Goal: Information Seeking & Learning: Learn about a topic

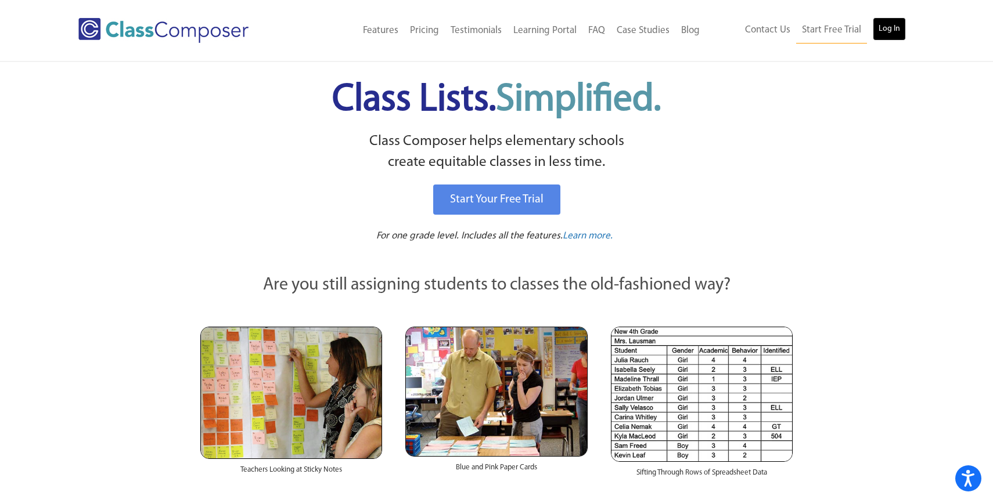
click at [888, 38] on link "Log In" at bounding box center [889, 28] width 33 height 23
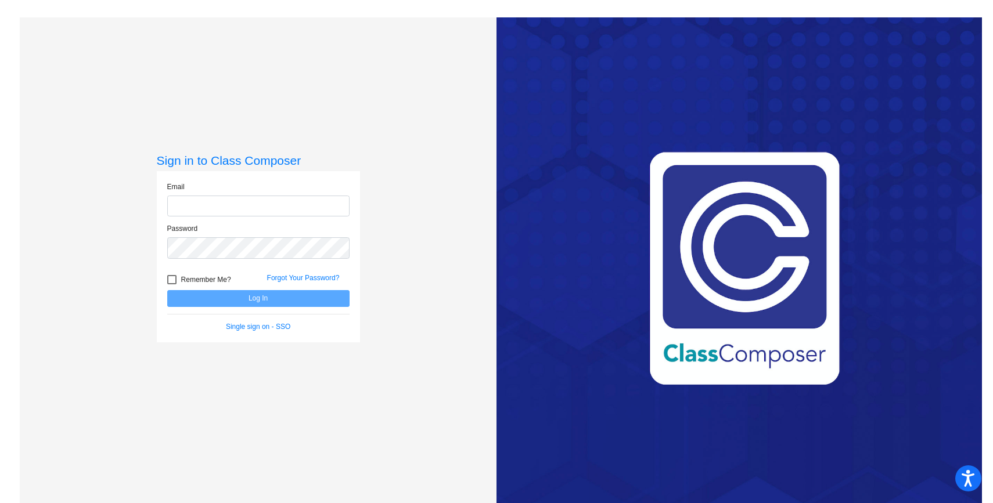
type input "[PERSON_NAME][EMAIL_ADDRESS][DOMAIN_NAME]"
click at [204, 301] on button "Log In" at bounding box center [258, 298] width 182 height 17
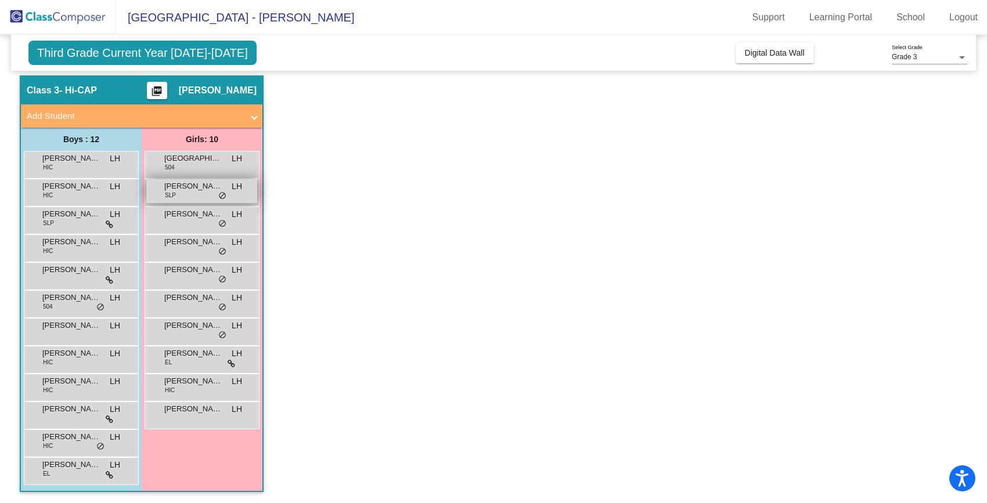
scroll to position [35, 0]
click at [221, 193] on span "do_not_disturb_alt" at bounding box center [222, 195] width 8 height 9
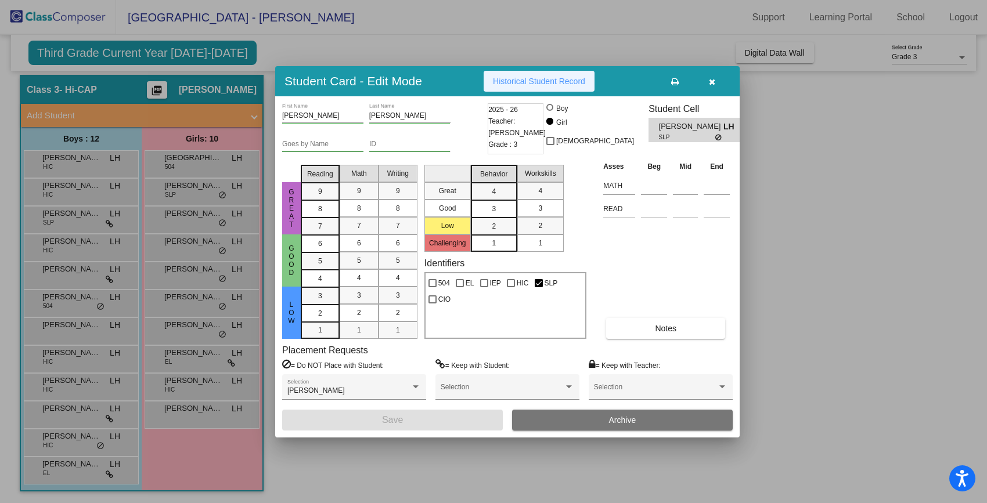
click at [539, 78] on span "Historical Student Record" at bounding box center [539, 81] width 92 height 9
click at [718, 80] on button "button" at bounding box center [711, 81] width 37 height 21
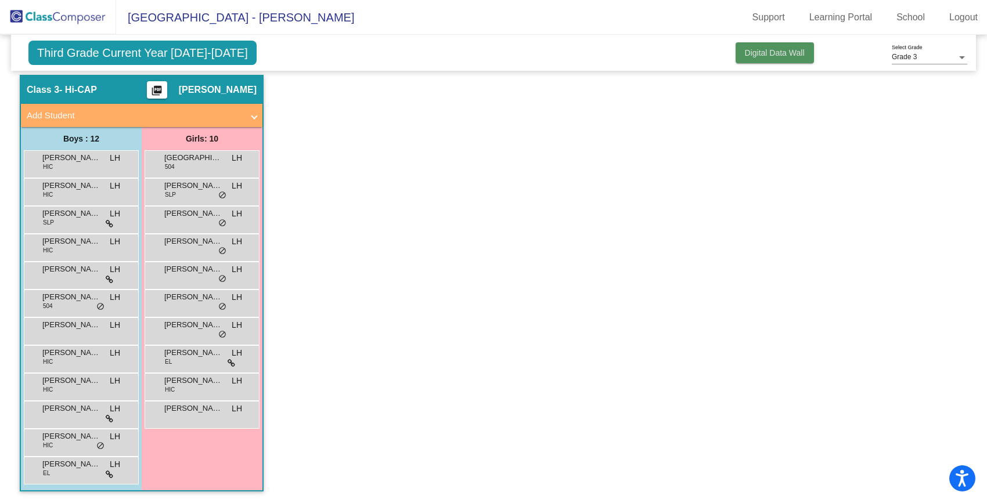
click at [747, 60] on button "Digital Data Wall" at bounding box center [775, 52] width 78 height 21
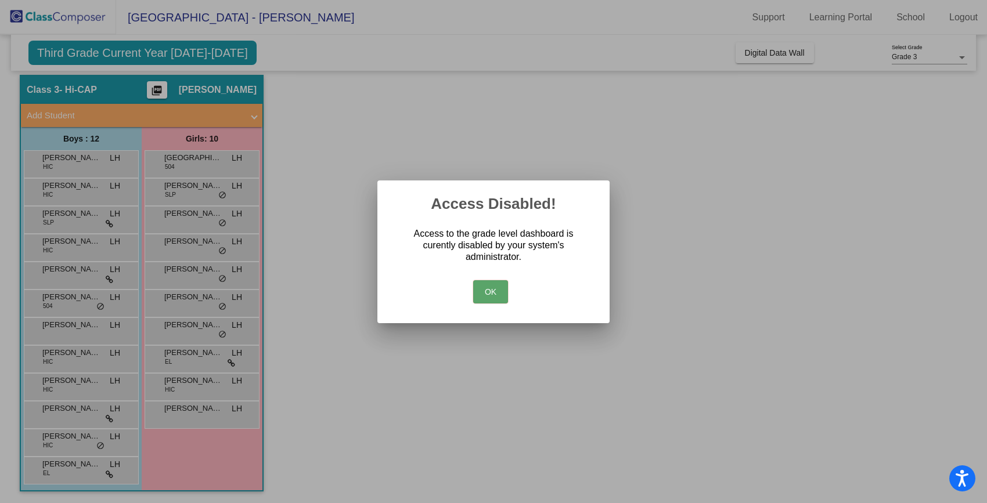
click at [479, 293] on button "OK" at bounding box center [490, 291] width 35 height 23
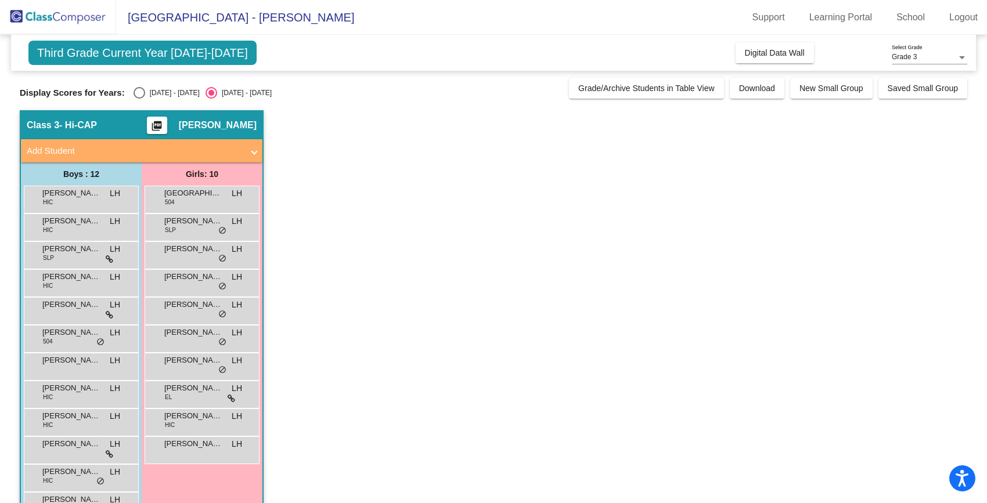
scroll to position [0, 0]
click at [135, 92] on div "Select an option" at bounding box center [140, 93] width 12 height 12
click at [139, 99] on input "[DATE] - [DATE]" at bounding box center [139, 99] width 1 height 1
radio input "true"
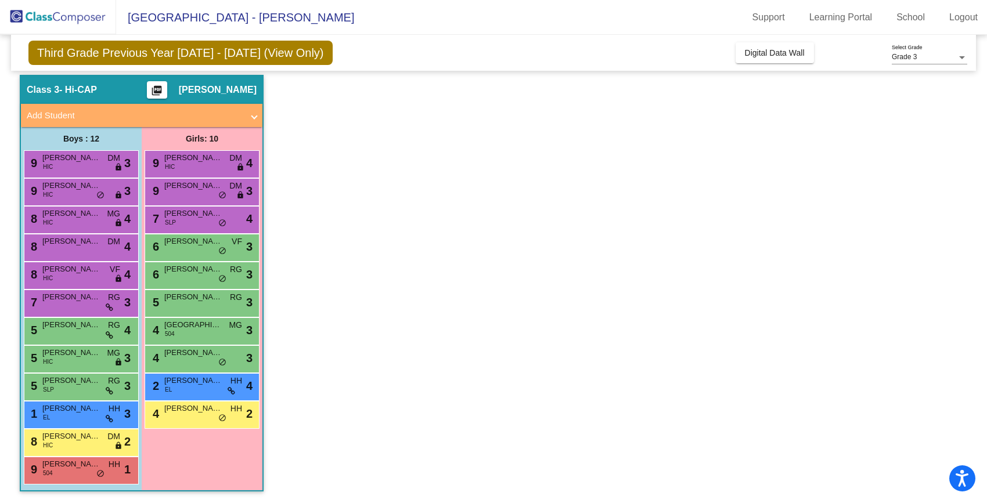
scroll to position [32, 0]
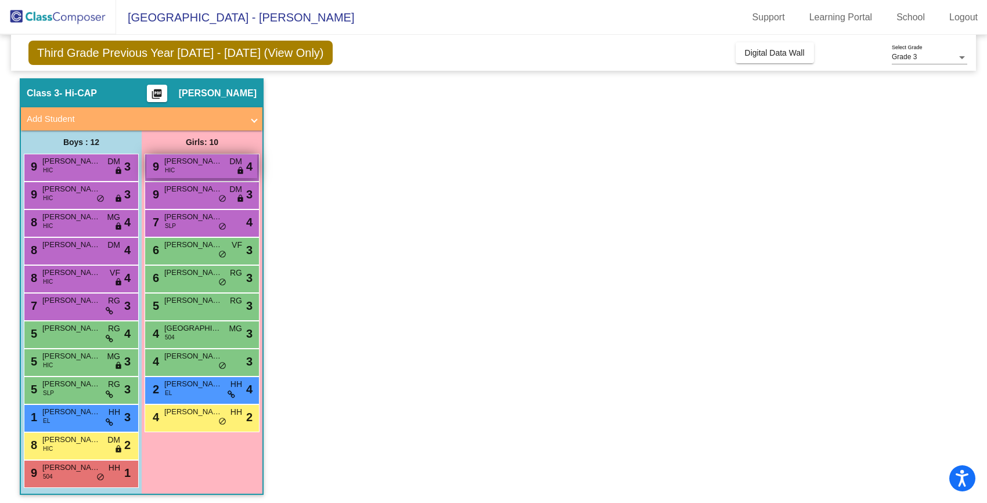
click at [232, 162] on span "DM" at bounding box center [235, 162] width 13 height 12
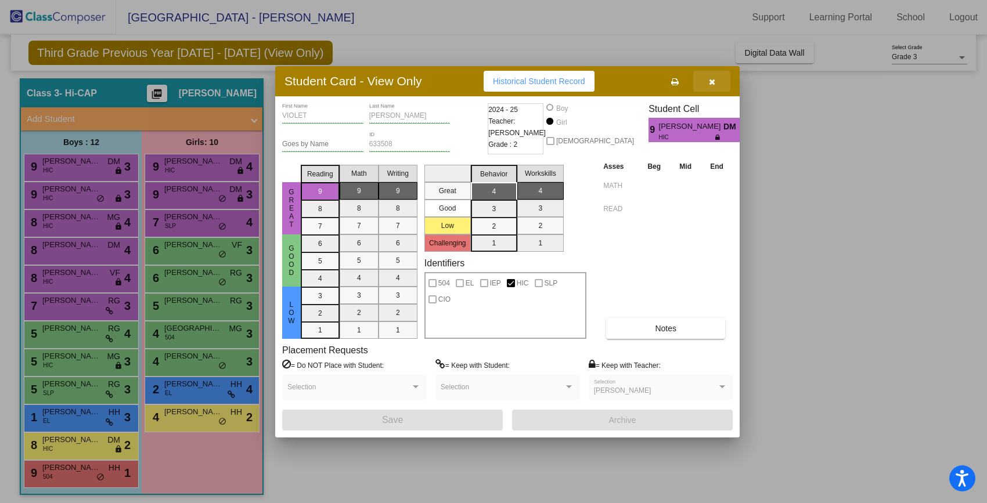
click at [716, 83] on button "button" at bounding box center [711, 81] width 37 height 21
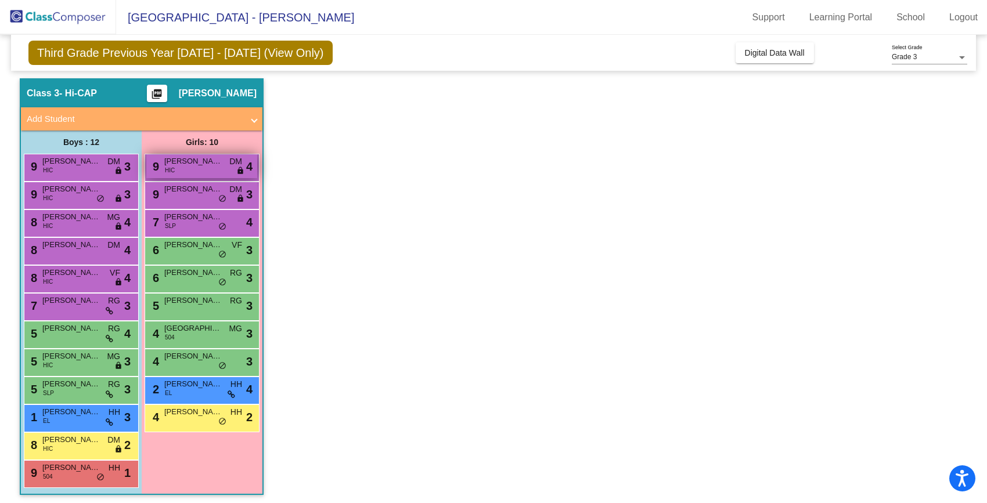
click at [178, 169] on div "9 [PERSON_NAME] HIC DM lock do_not_disturb_alt 4" at bounding box center [201, 166] width 111 height 24
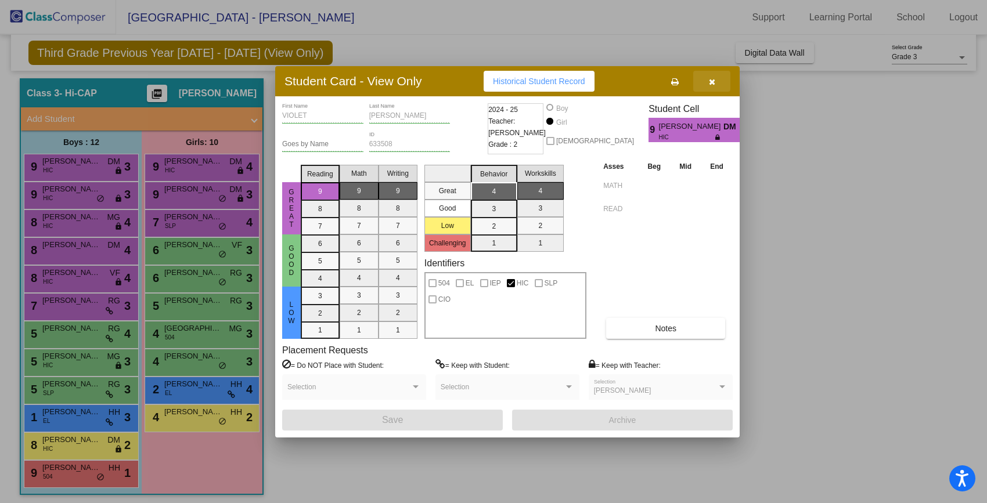
click at [709, 85] on icon "button" at bounding box center [712, 82] width 6 height 8
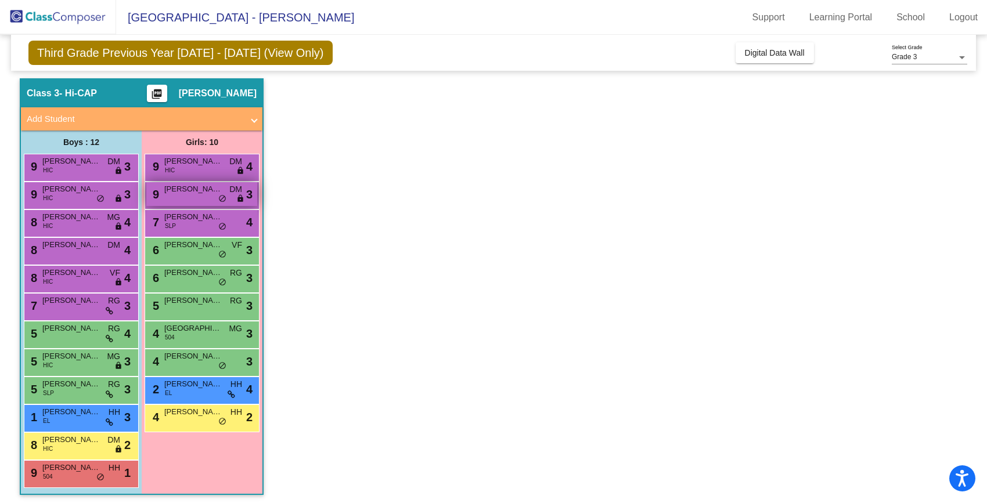
click at [189, 193] on span "[PERSON_NAME]" at bounding box center [193, 189] width 58 height 12
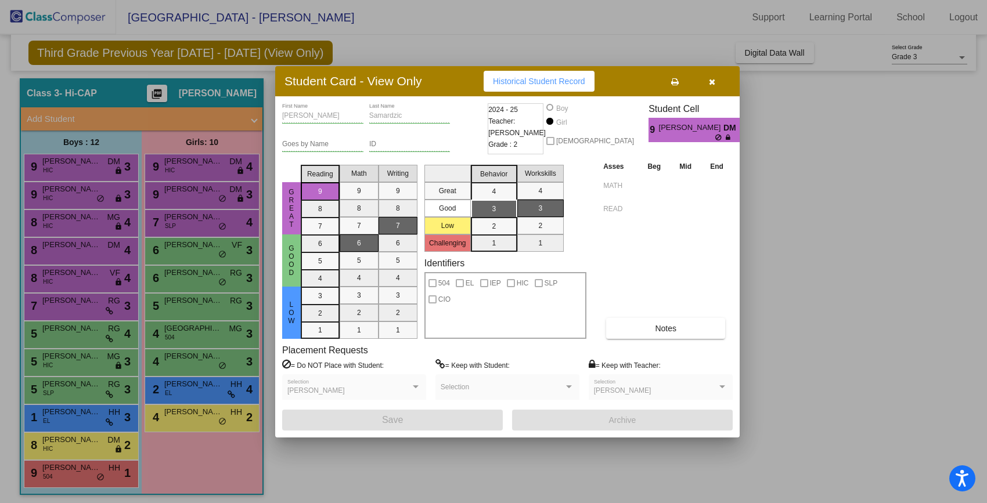
click at [715, 137] on icon at bounding box center [719, 137] width 8 height 7
click at [719, 138] on div at bounding box center [699, 137] width 81 height 7
click at [715, 79] on icon "button" at bounding box center [712, 82] width 6 height 8
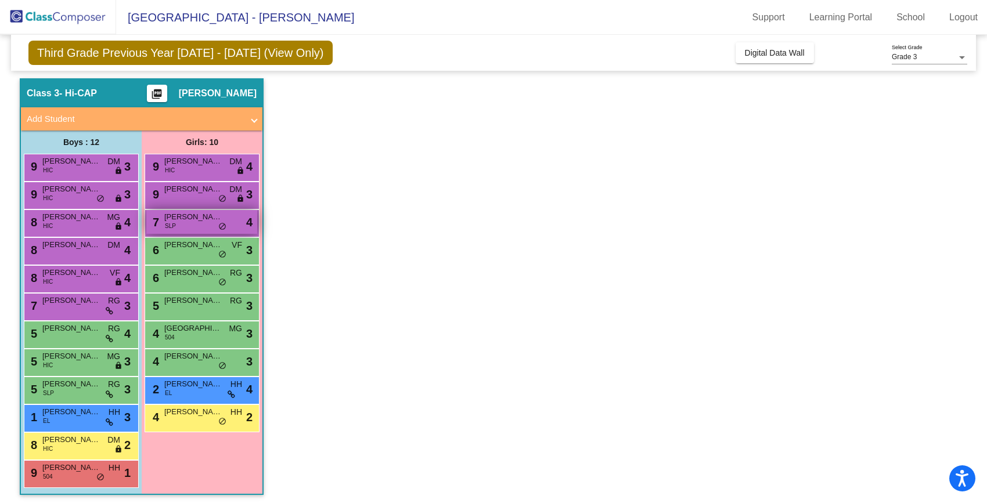
click at [190, 217] on span "[PERSON_NAME]" at bounding box center [193, 217] width 58 height 12
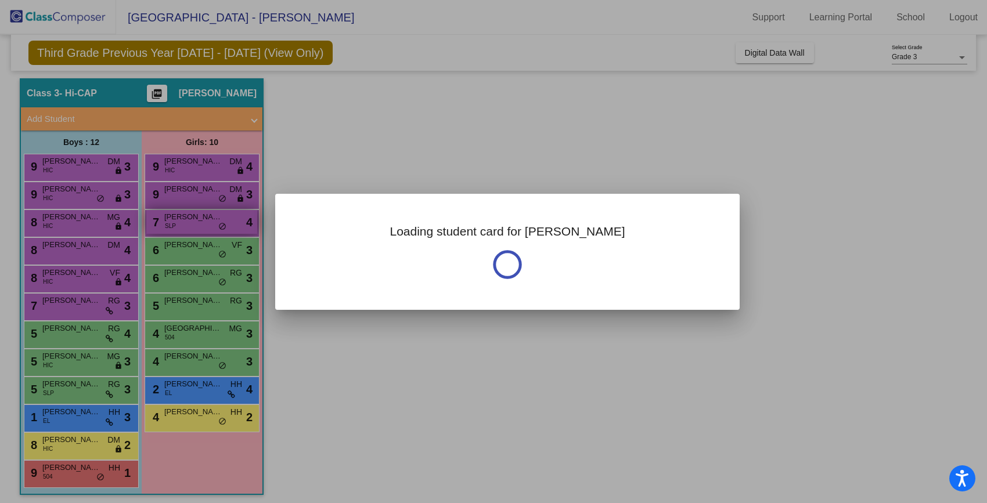
click at [190, 217] on div at bounding box center [493, 251] width 987 height 503
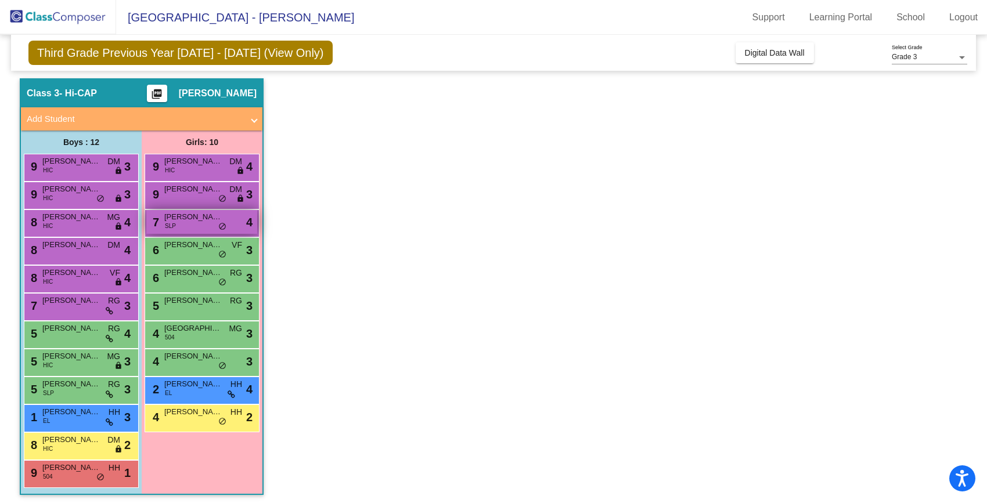
click at [190, 217] on span "[PERSON_NAME]" at bounding box center [193, 217] width 58 height 12
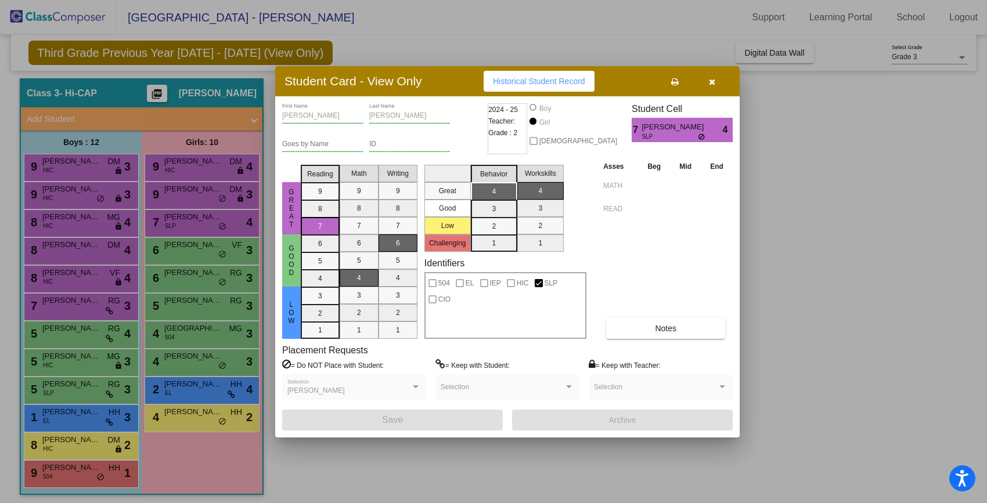
click at [712, 77] on span "button" at bounding box center [712, 81] width 6 height 9
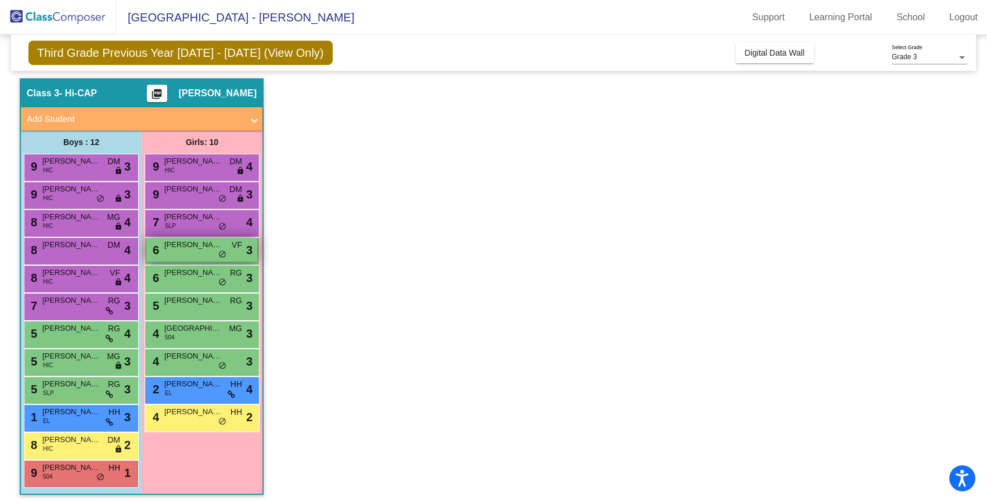
click at [189, 245] on span "[PERSON_NAME]" at bounding box center [193, 245] width 58 height 12
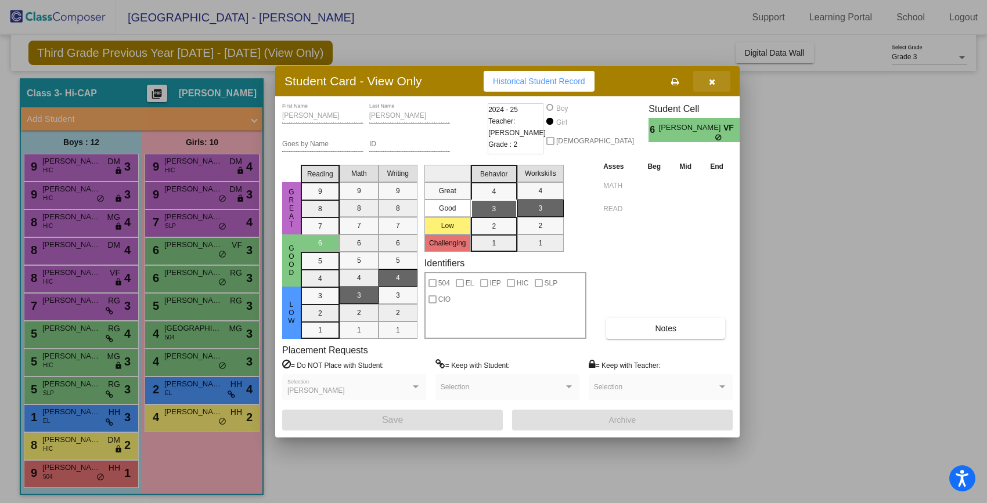
click at [714, 85] on icon "button" at bounding box center [712, 82] width 6 height 8
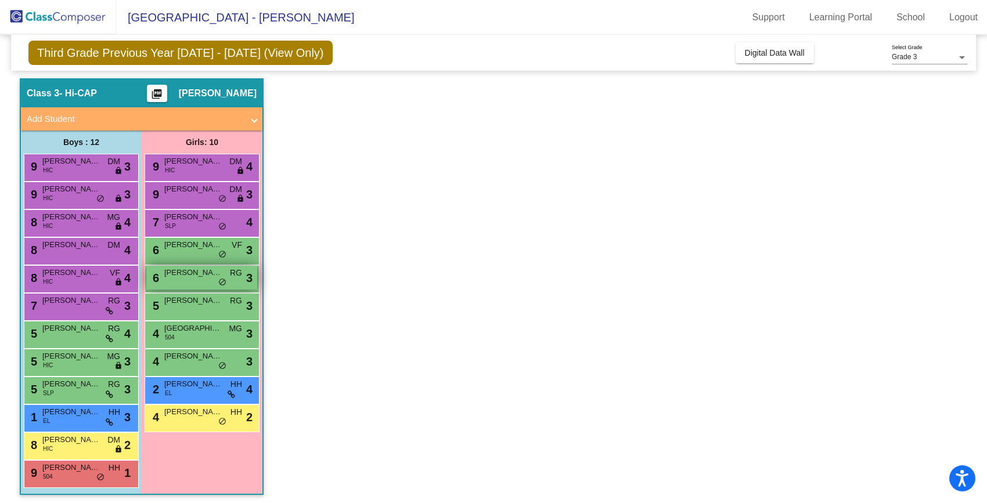
click at [166, 275] on span "[PERSON_NAME]" at bounding box center [193, 273] width 58 height 12
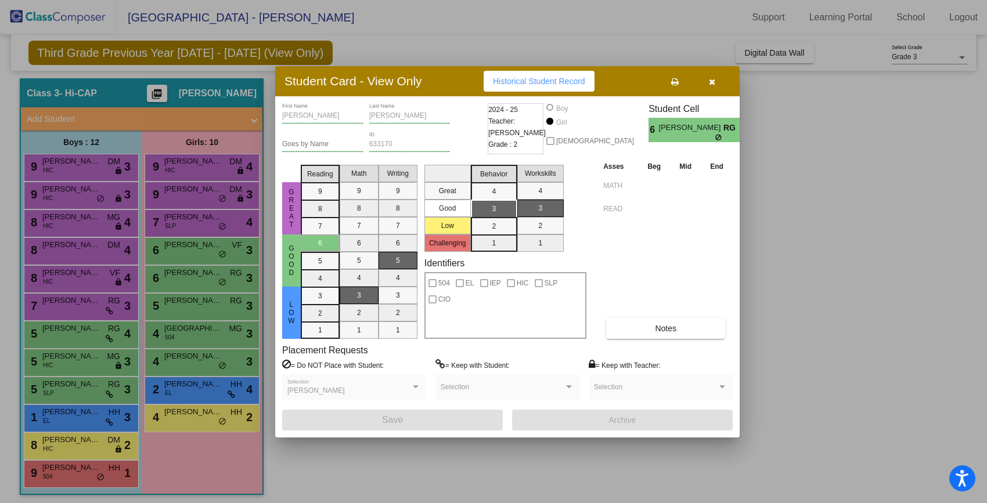
click at [712, 83] on icon "button" at bounding box center [712, 82] width 6 height 8
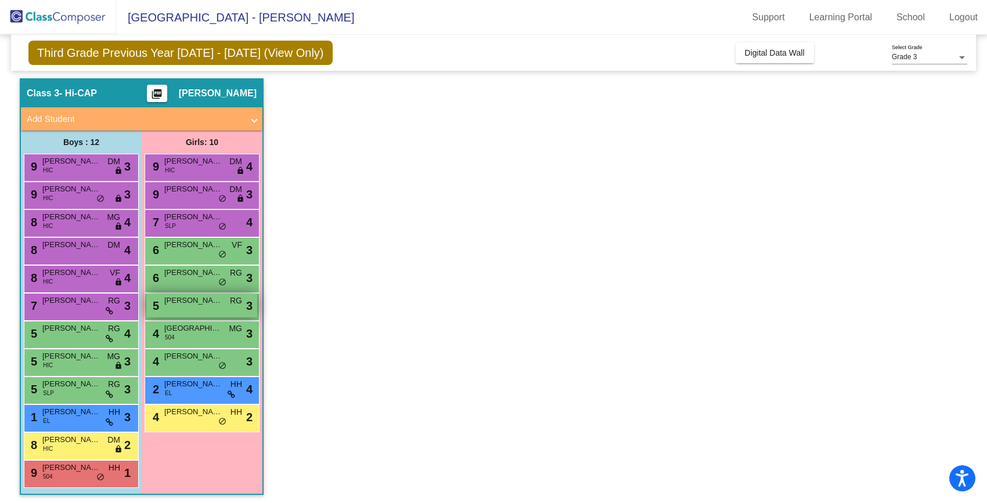
click at [190, 311] on div "5 [PERSON_NAME] RG lock do_not_disturb_alt 3" at bounding box center [201, 306] width 111 height 24
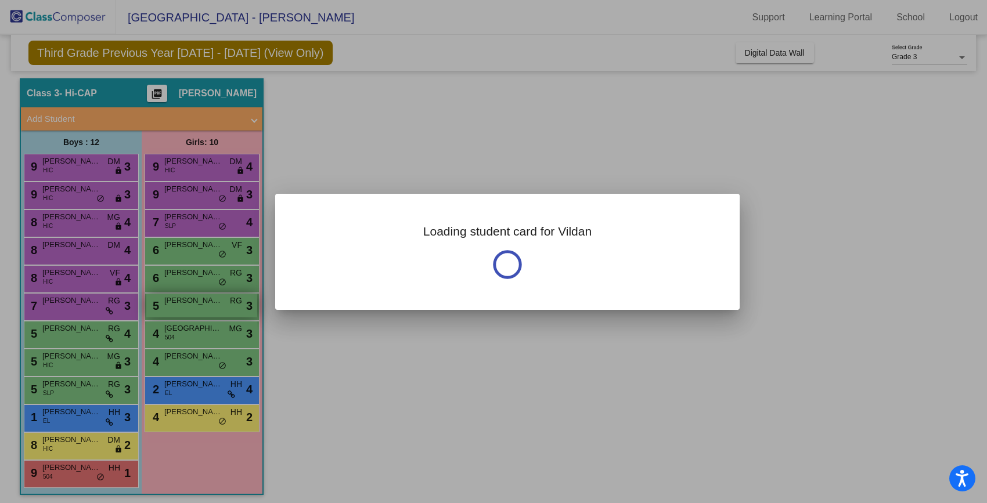
click at [190, 311] on div at bounding box center [493, 251] width 987 height 503
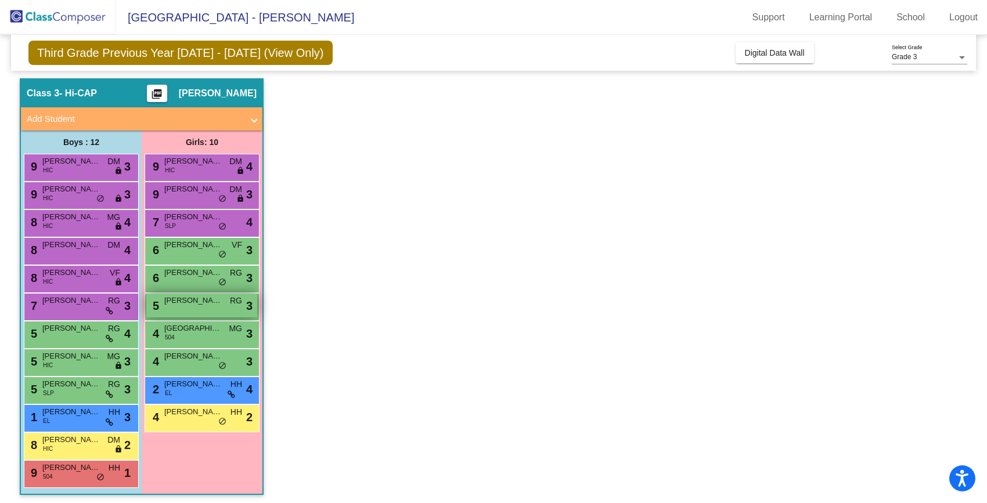
click at [190, 311] on div "5 [PERSON_NAME] RG lock do_not_disturb_alt 3" at bounding box center [201, 306] width 111 height 24
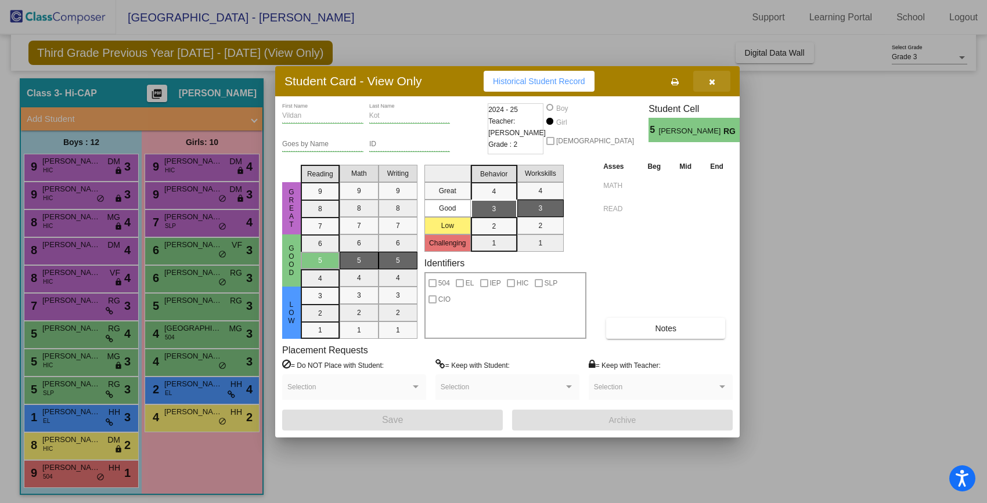
click at [716, 87] on button "button" at bounding box center [711, 81] width 37 height 21
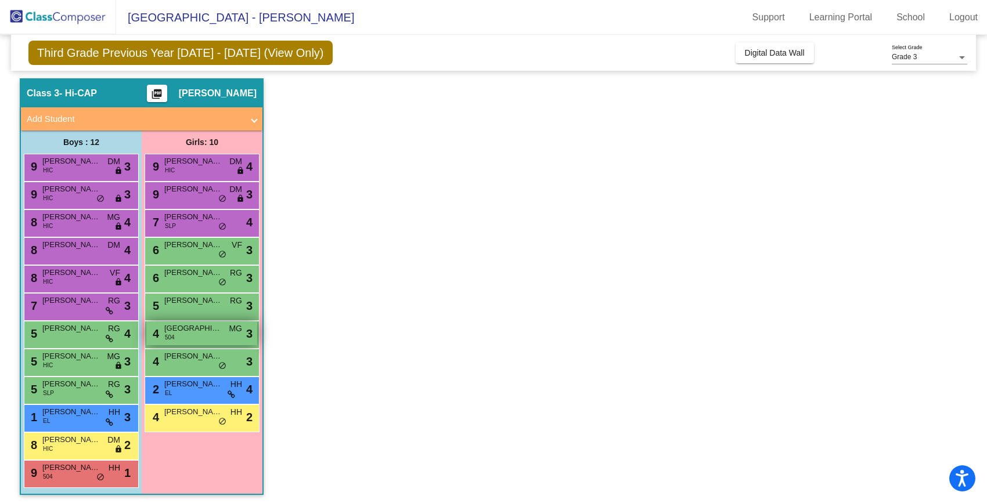
click at [173, 327] on span "[GEOGRAPHIC_DATA]" at bounding box center [193, 329] width 58 height 12
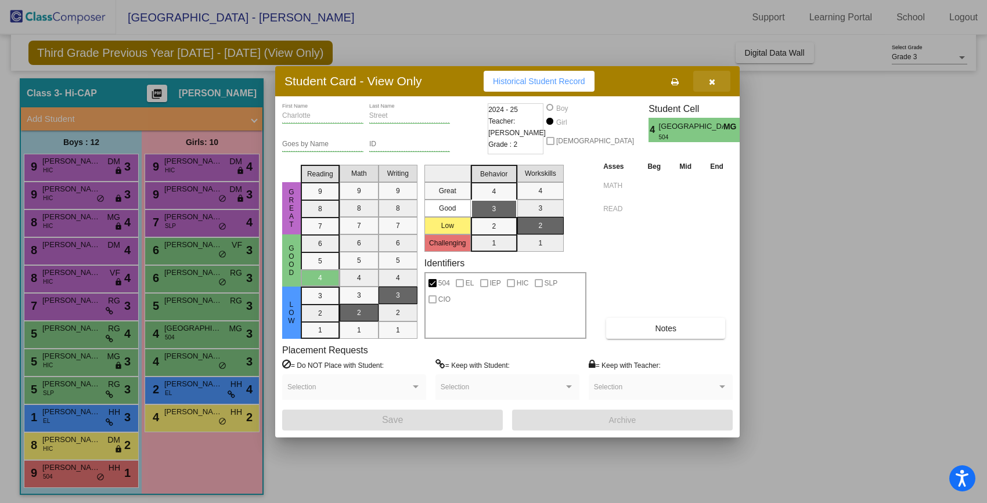
click at [714, 82] on icon "button" at bounding box center [712, 82] width 6 height 8
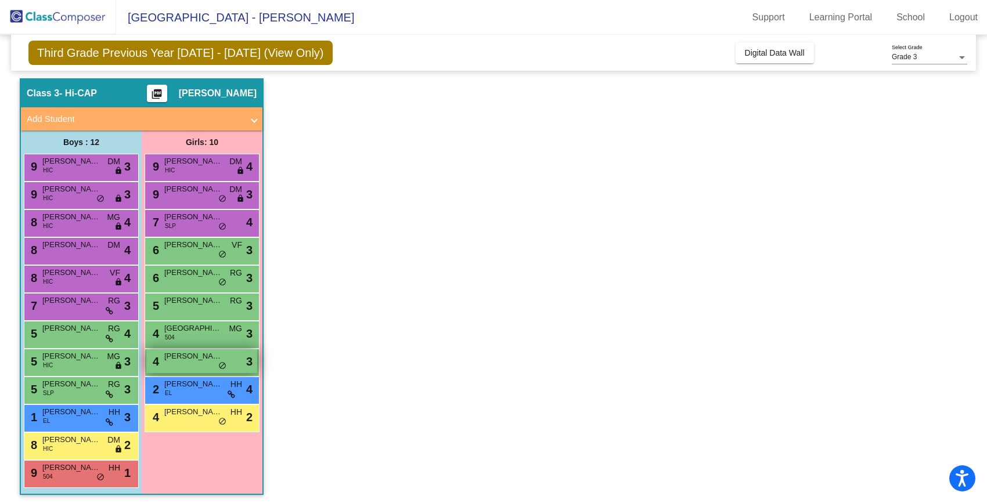
click at [188, 360] on span "[PERSON_NAME]" at bounding box center [193, 357] width 58 height 12
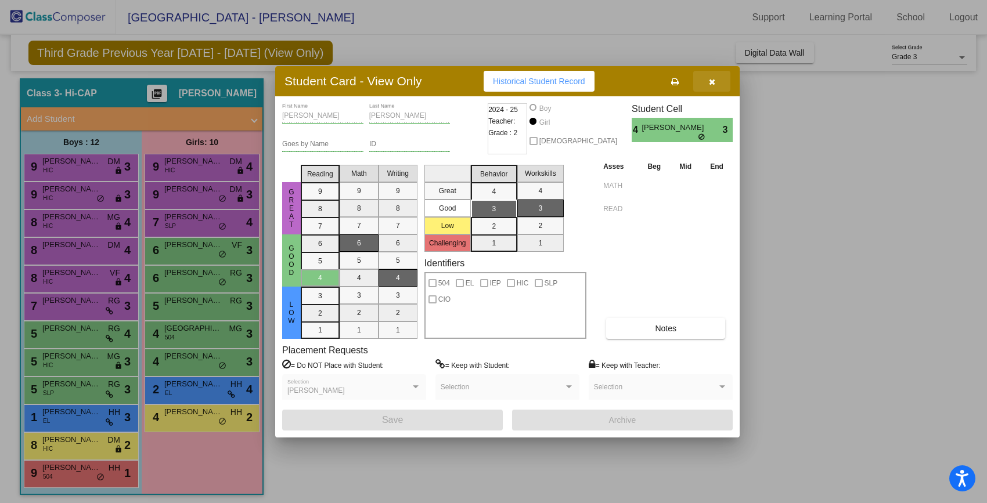
click at [712, 81] on icon "button" at bounding box center [712, 82] width 6 height 8
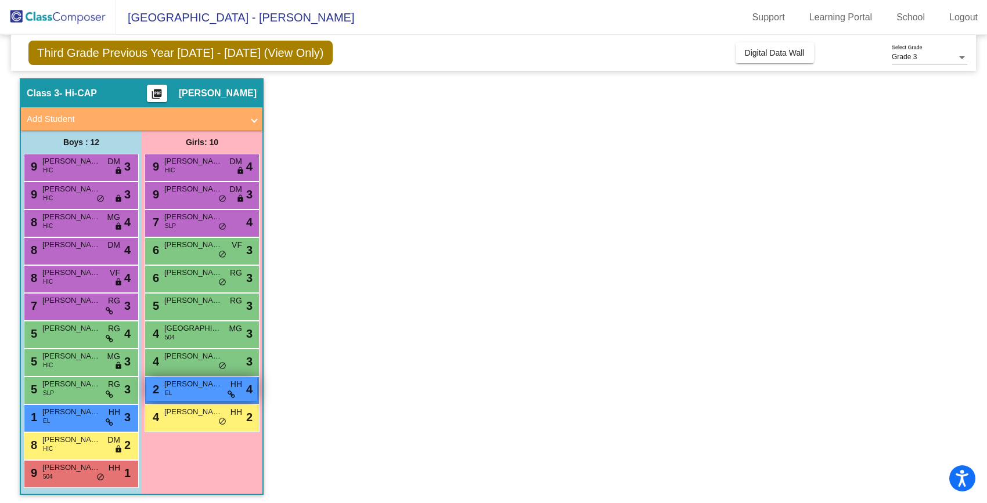
click at [165, 387] on span "[PERSON_NAME]" at bounding box center [193, 385] width 58 height 12
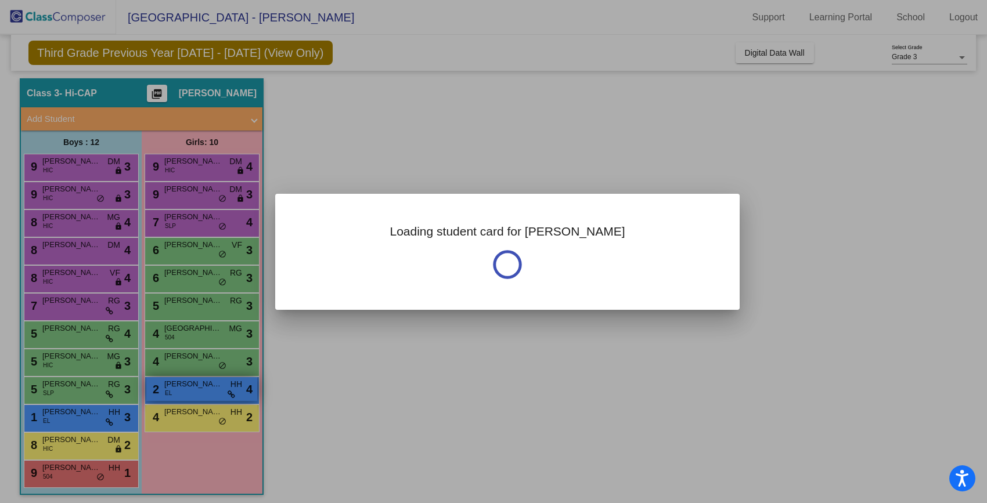
click at [165, 387] on div at bounding box center [493, 251] width 987 height 503
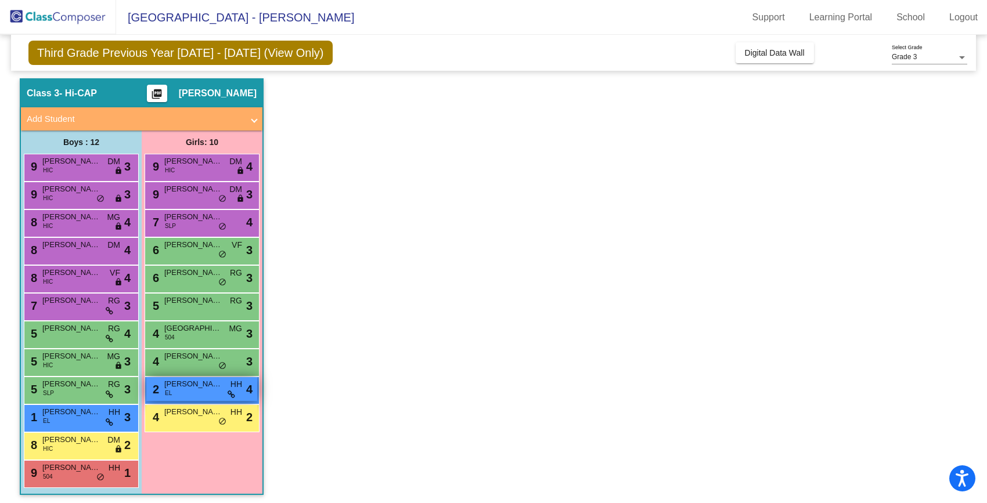
click at [165, 387] on span "[PERSON_NAME]" at bounding box center [193, 385] width 58 height 12
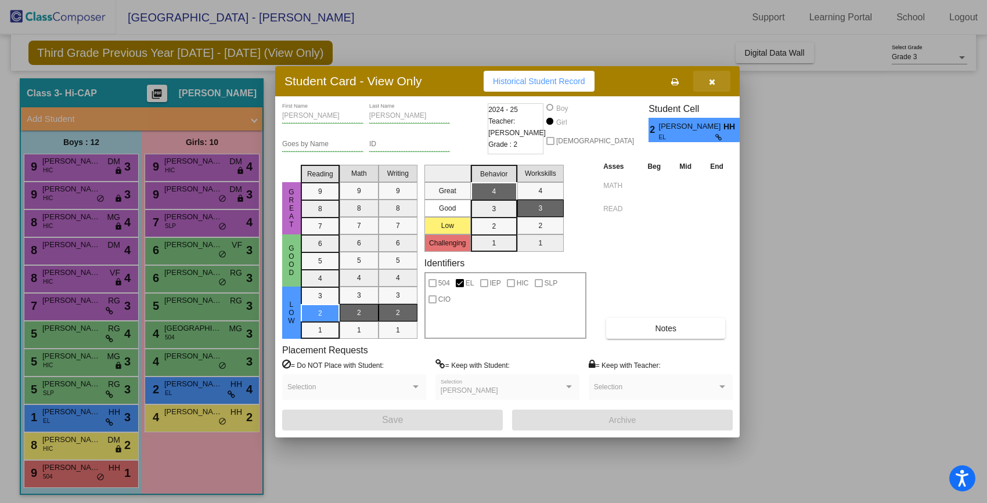
click at [715, 77] on span "button" at bounding box center [712, 81] width 6 height 9
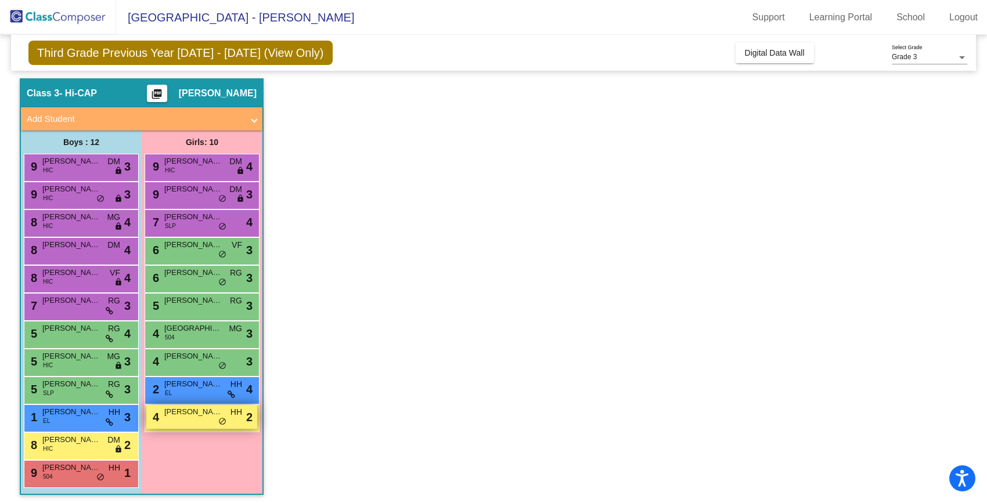
click at [175, 417] on span "[PERSON_NAME]" at bounding box center [193, 412] width 58 height 12
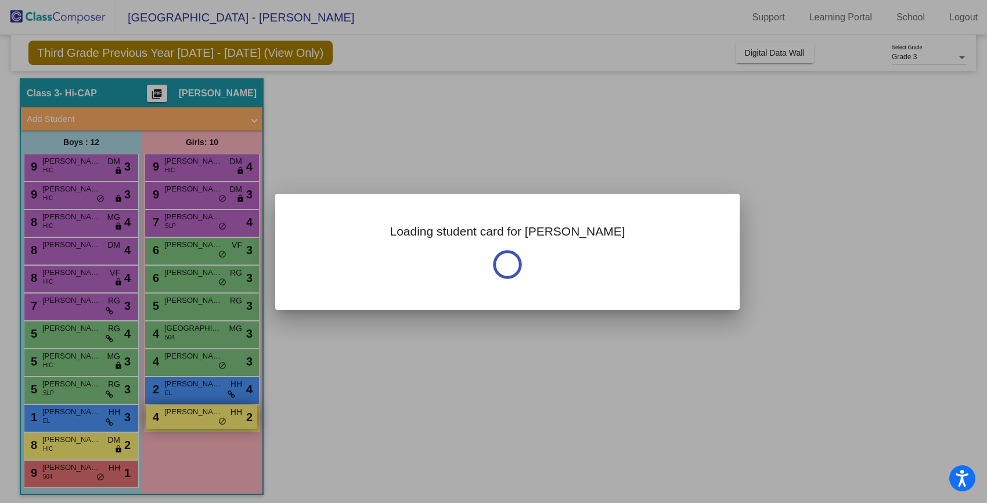
click at [175, 417] on div at bounding box center [493, 251] width 987 height 503
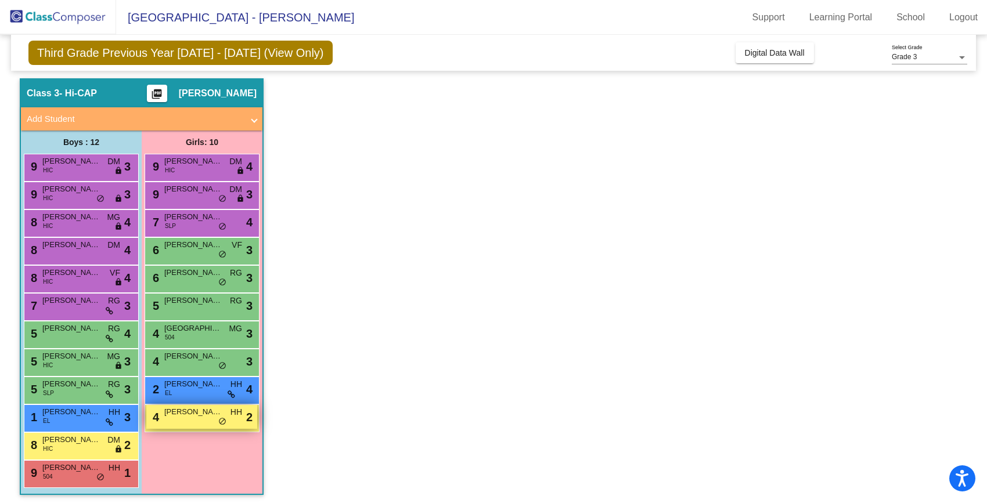
click at [175, 417] on span "[PERSON_NAME]" at bounding box center [193, 412] width 58 height 12
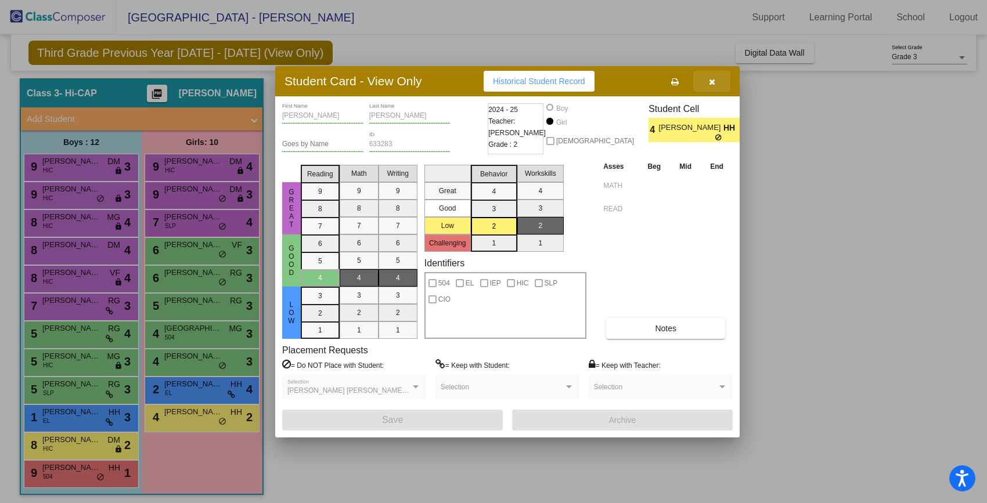
click at [715, 78] on button "button" at bounding box center [711, 81] width 37 height 21
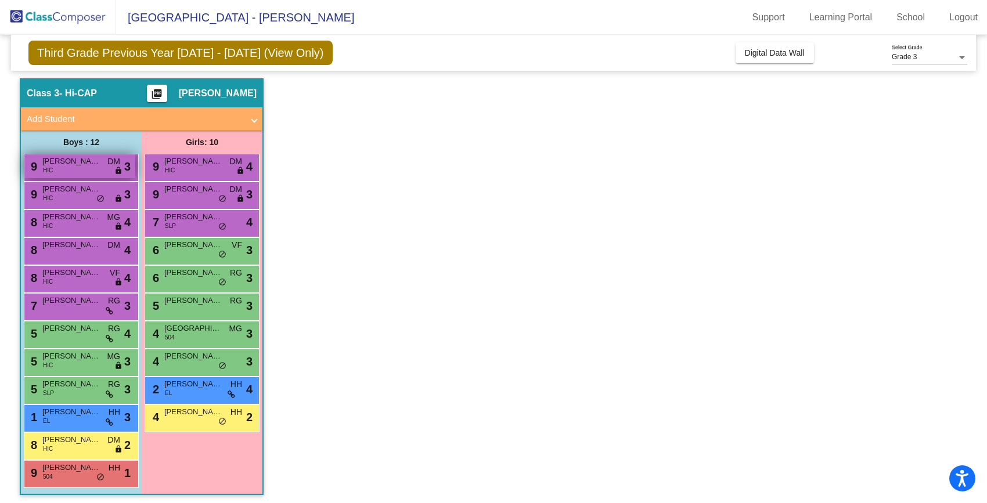
click at [117, 165] on span "DM" at bounding box center [113, 162] width 13 height 12
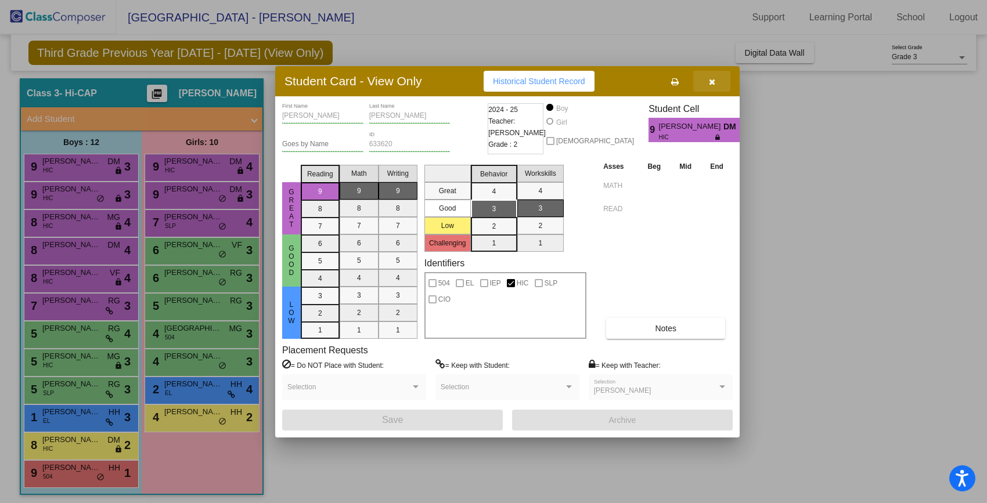
click at [716, 82] on button "button" at bounding box center [711, 81] width 37 height 21
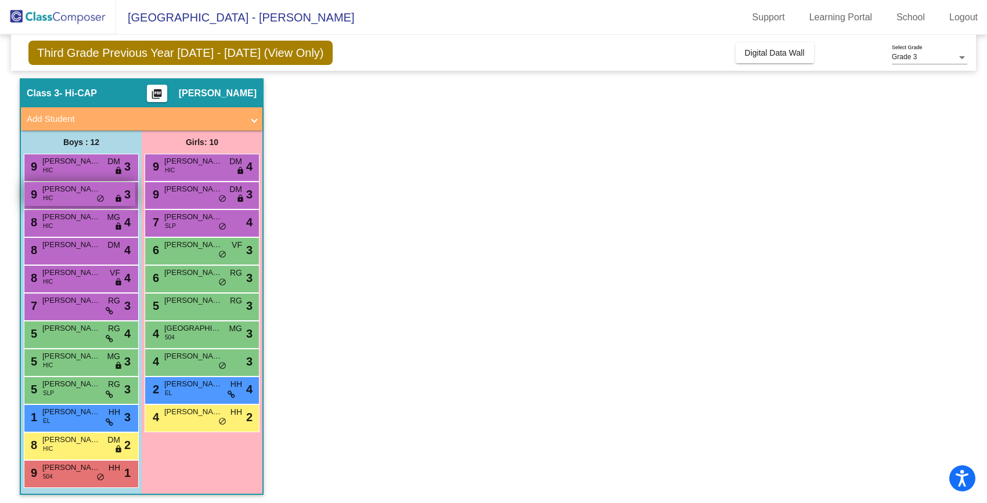
click at [48, 190] on span "[PERSON_NAME]" at bounding box center [71, 189] width 58 height 12
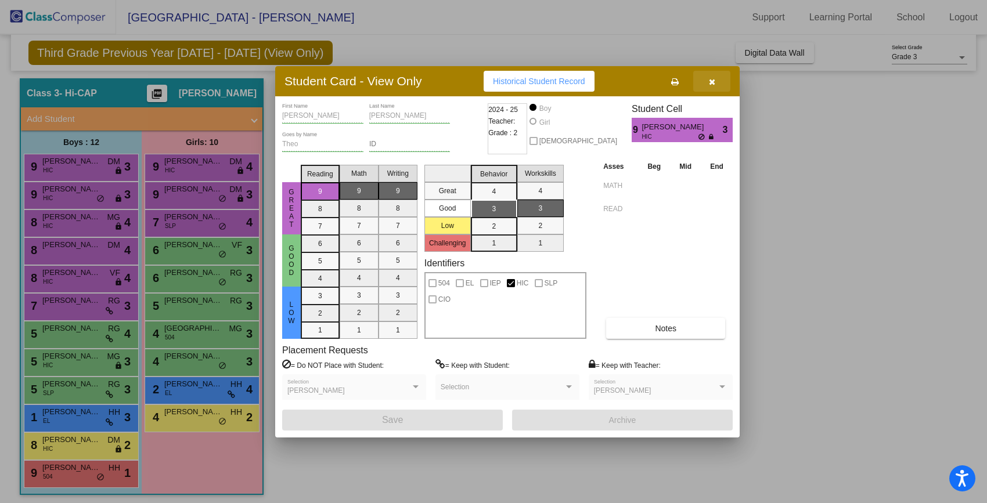
click at [716, 77] on button "button" at bounding box center [711, 81] width 37 height 21
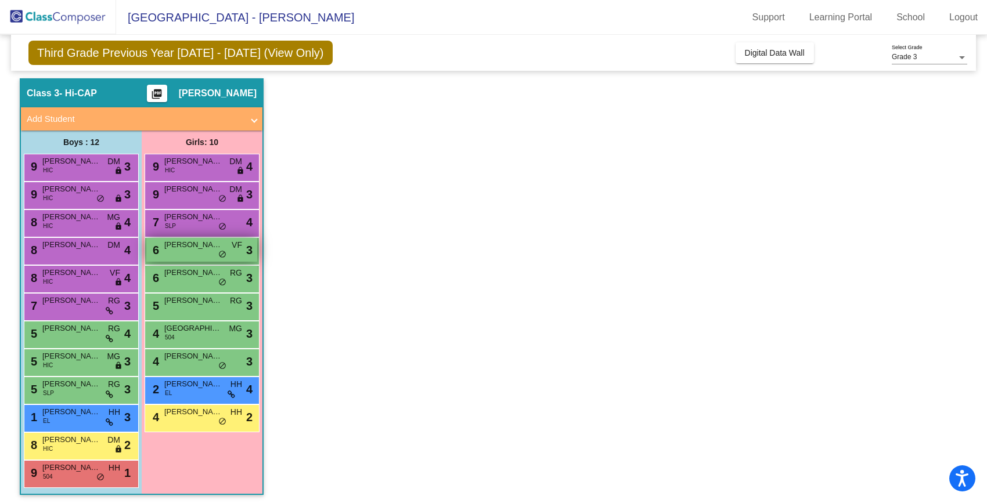
click at [221, 251] on span "do_not_disturb_alt" at bounding box center [222, 254] width 8 height 9
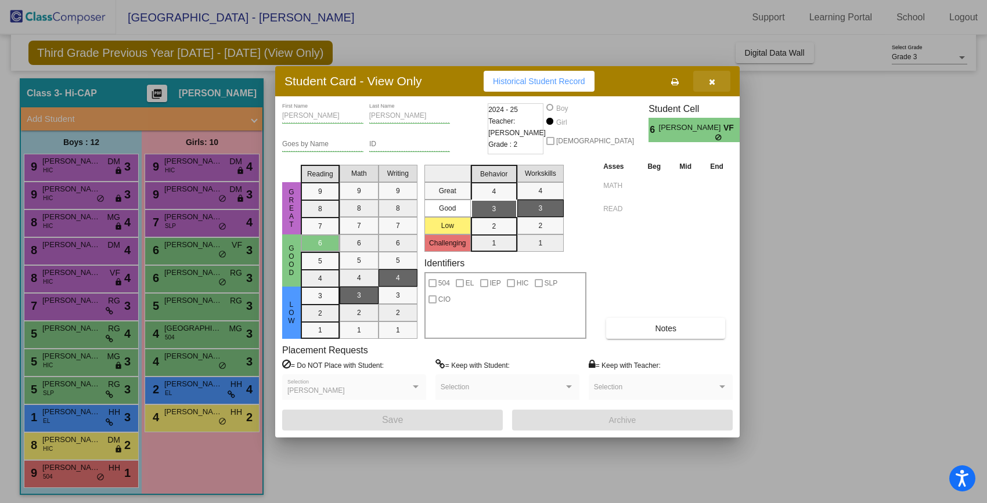
click at [707, 80] on button "button" at bounding box center [711, 81] width 37 height 21
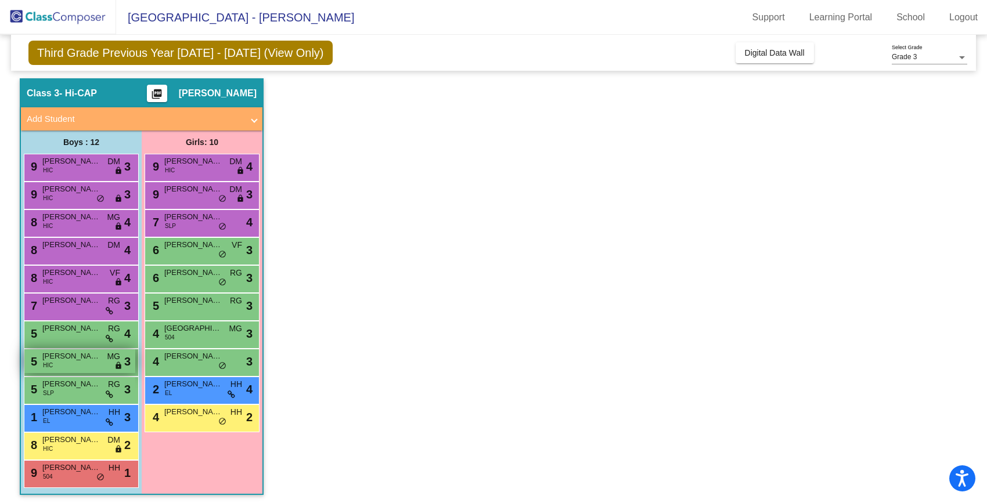
click at [94, 369] on div "5 [PERSON_NAME] [PERSON_NAME] HIC MG lock do_not_disturb_alt 3" at bounding box center [79, 362] width 111 height 24
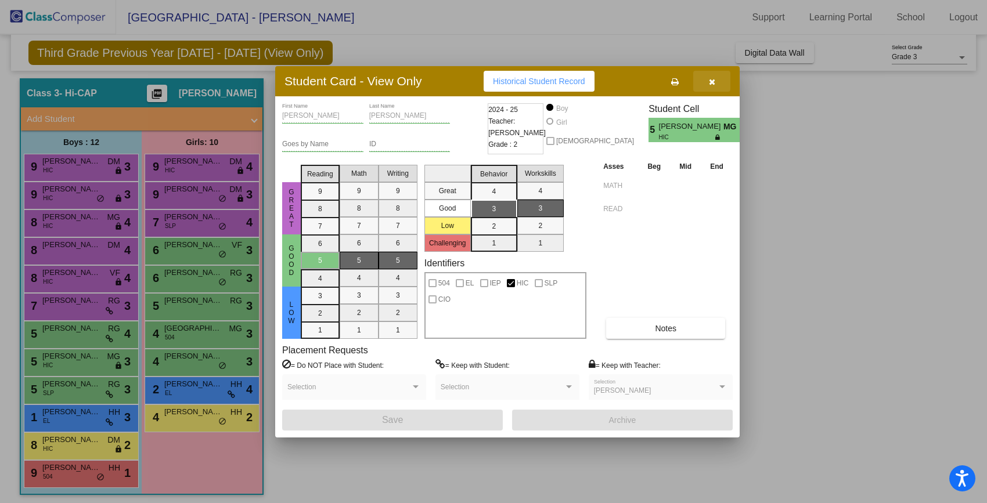
click at [717, 82] on button "button" at bounding box center [711, 81] width 37 height 21
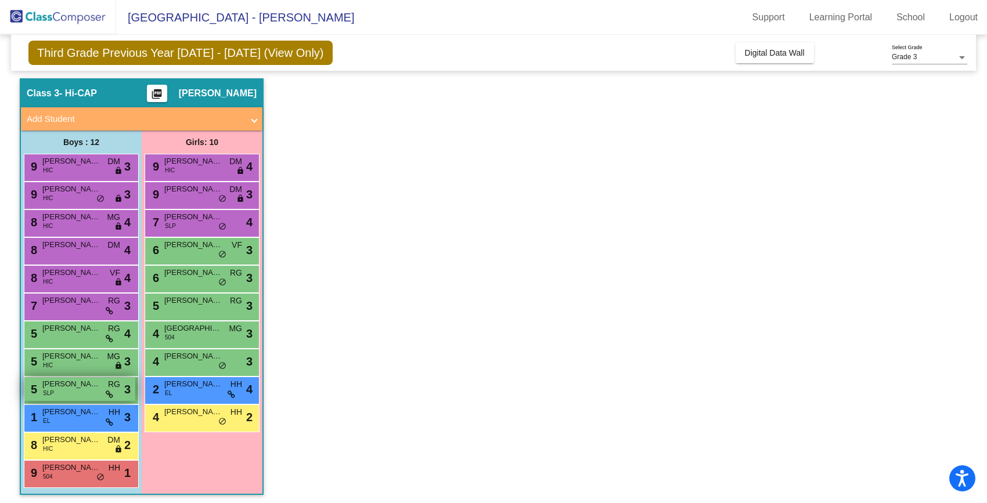
click at [53, 391] on div "5 [PERSON_NAME] SLP RG lock do_not_disturb_alt 3" at bounding box center [79, 389] width 111 height 24
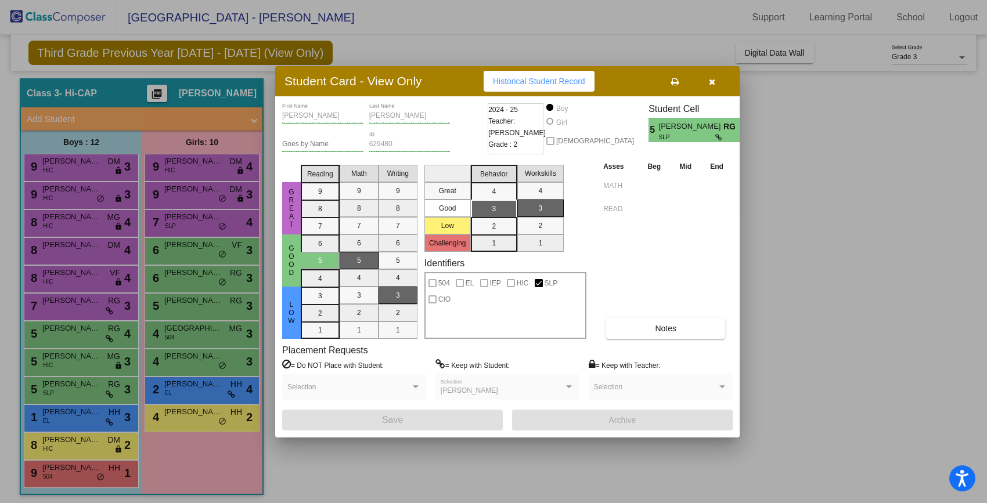
click at [713, 80] on icon "button" at bounding box center [712, 82] width 6 height 8
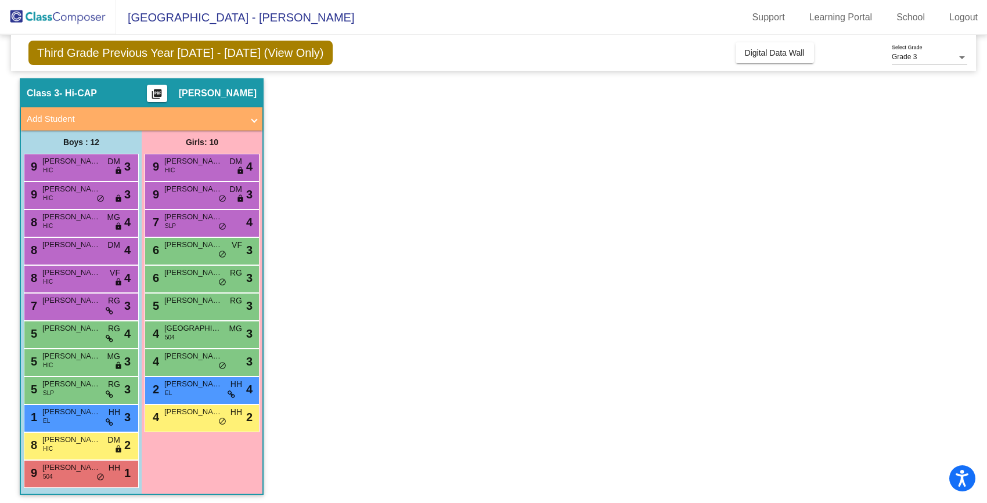
click at [52, 432] on div "1 [PERSON_NAME] EL HH lock do_not_disturb_alt 3" at bounding box center [81, 419] width 115 height 28
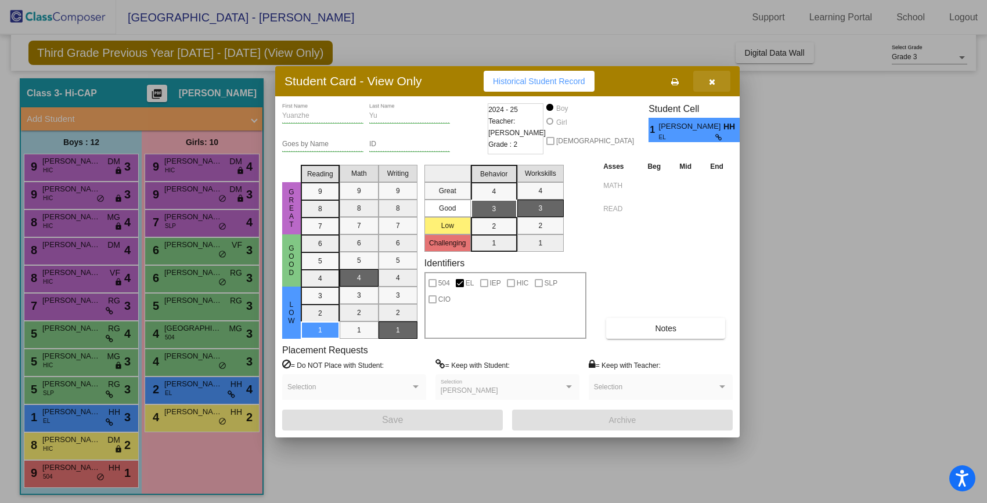
click at [710, 82] on icon "button" at bounding box center [712, 82] width 6 height 8
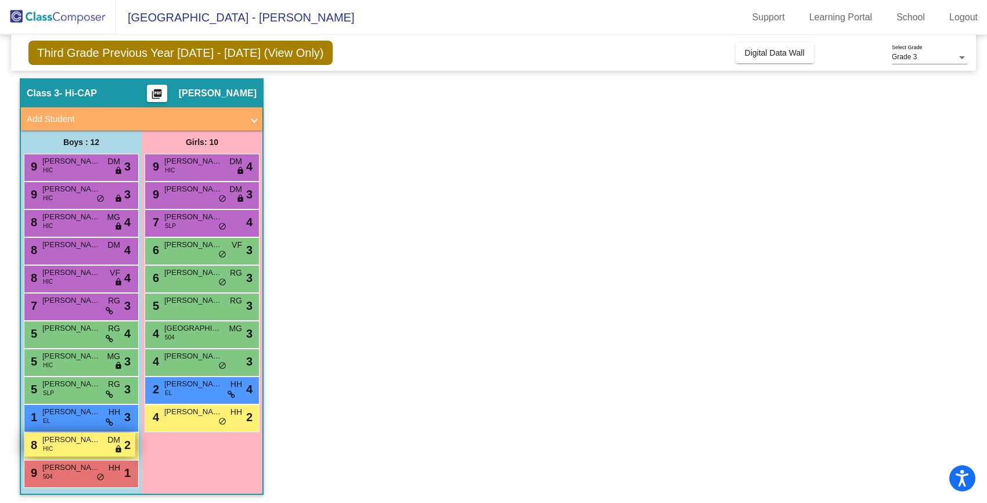
click at [56, 444] on span "[PERSON_NAME]" at bounding box center [71, 440] width 58 height 12
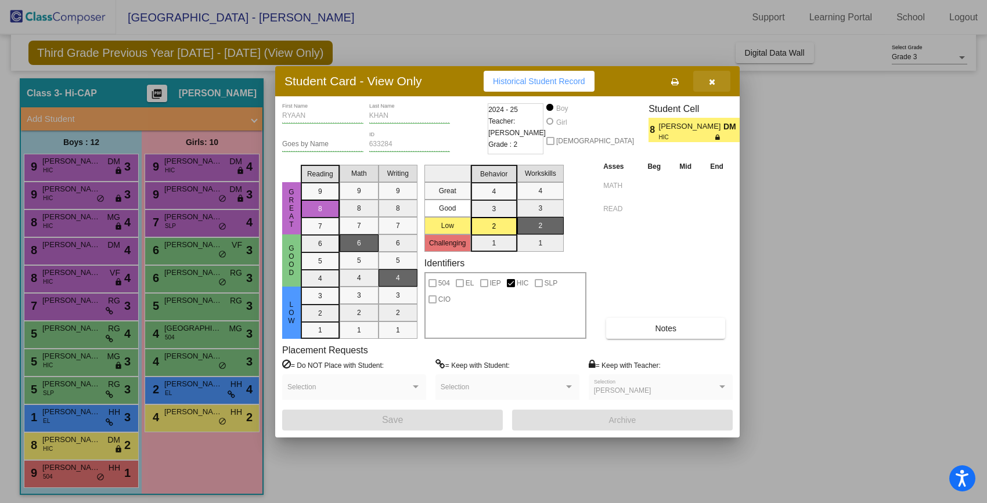
click at [712, 82] on icon "button" at bounding box center [712, 82] width 6 height 8
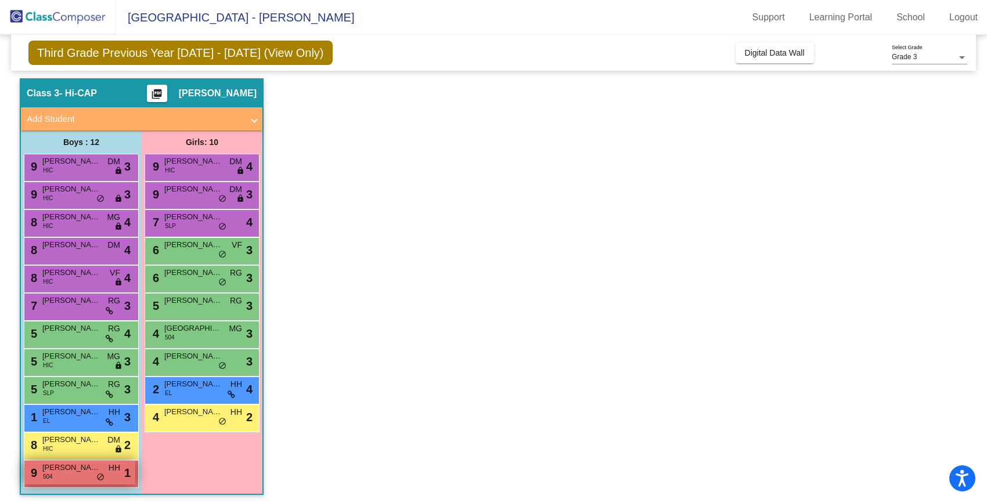
click at [42, 476] on div "9 Maximus [PERSON_NAME] 504 HH lock do_not_disturb_alt 1" at bounding box center [79, 473] width 111 height 24
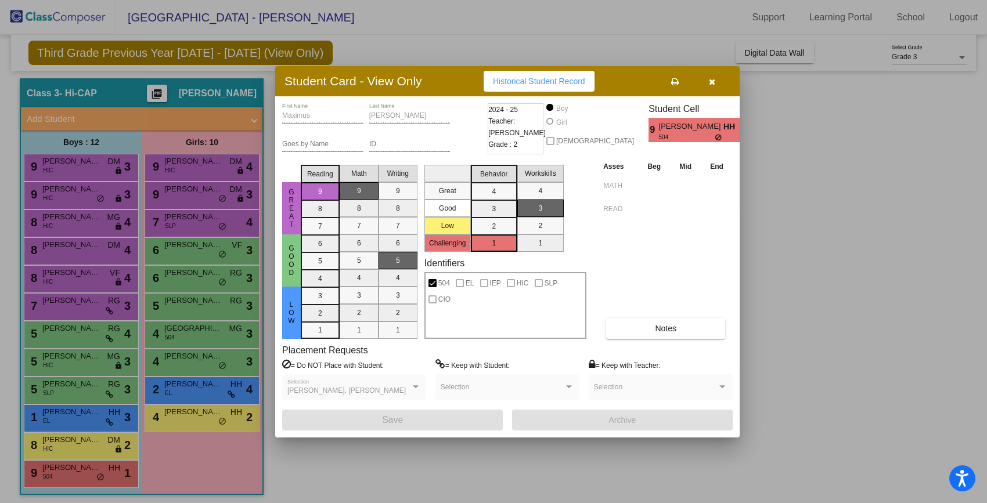
click at [715, 80] on button "button" at bounding box center [711, 81] width 37 height 21
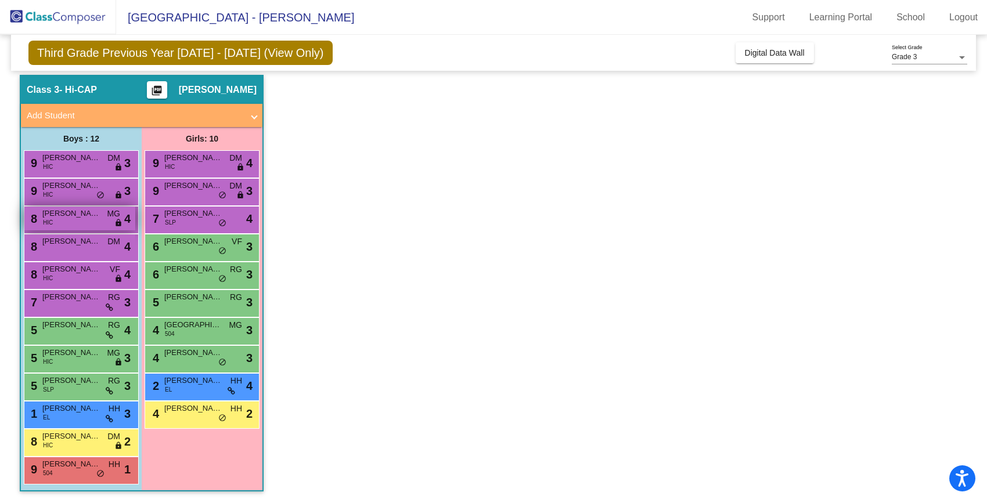
click at [71, 211] on span "[PERSON_NAME]" at bounding box center [71, 214] width 58 height 12
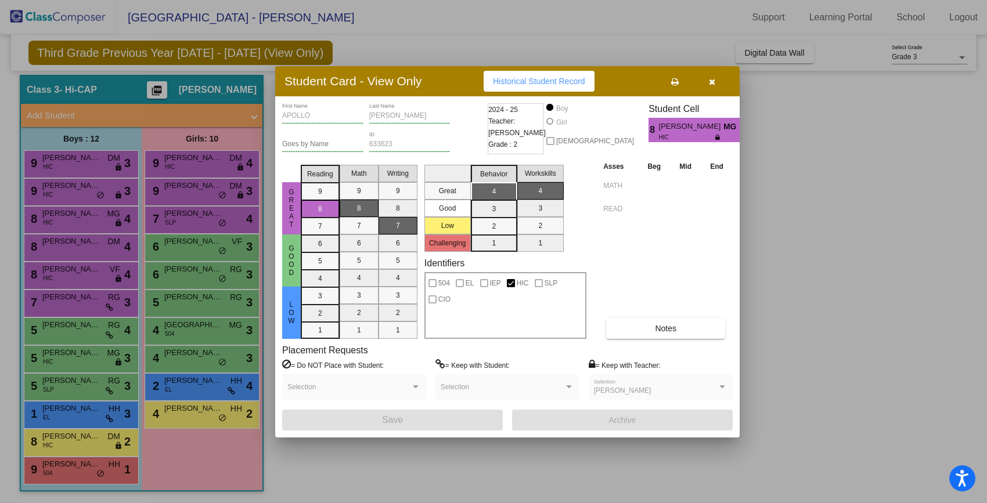
click at [56, 332] on div at bounding box center [493, 251] width 987 height 503
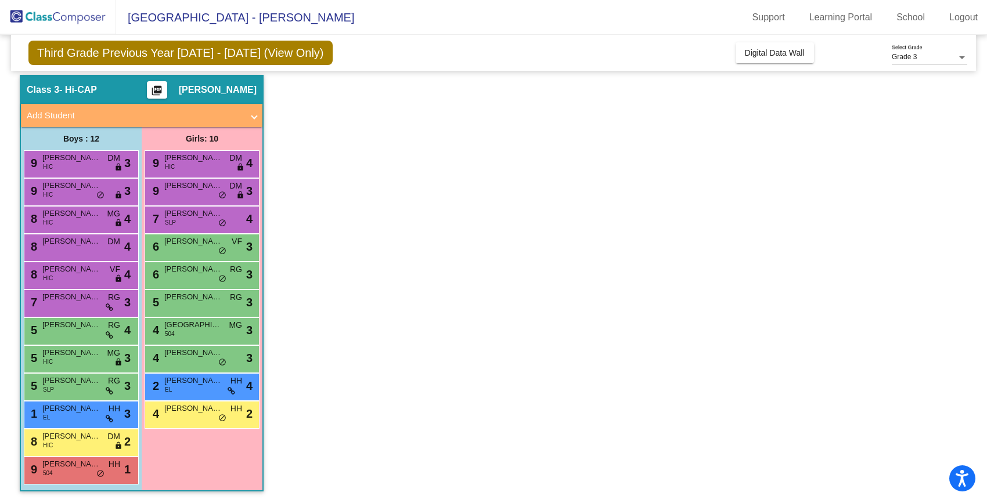
click at [56, 332] on div "5 [PERSON_NAME] lock do_not_disturb_alt 4" at bounding box center [79, 330] width 111 height 24
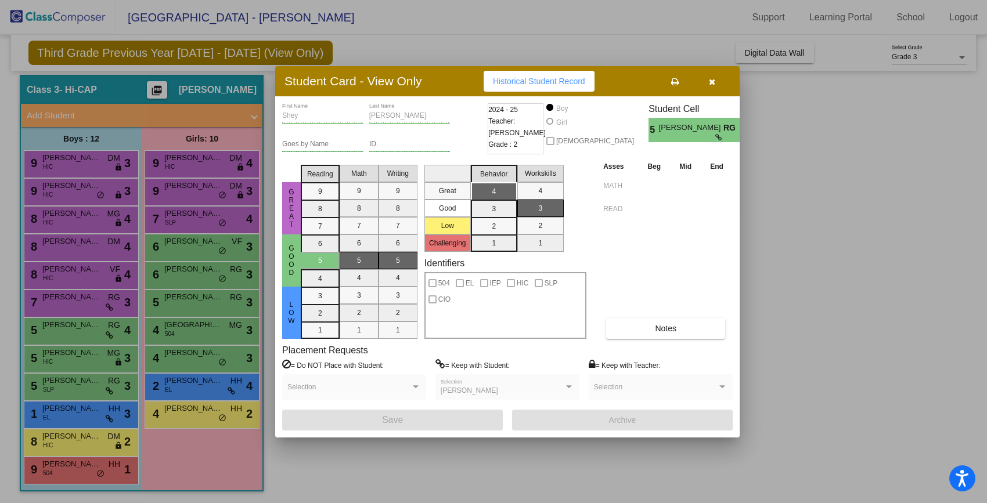
click at [62, 301] on div at bounding box center [493, 251] width 987 height 503
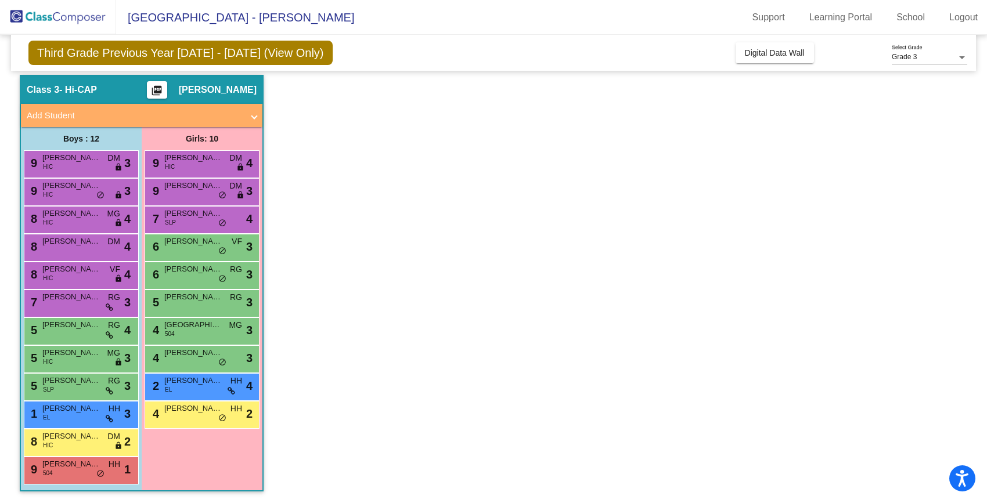
click at [62, 301] on span "[PERSON_NAME]" at bounding box center [71, 297] width 58 height 12
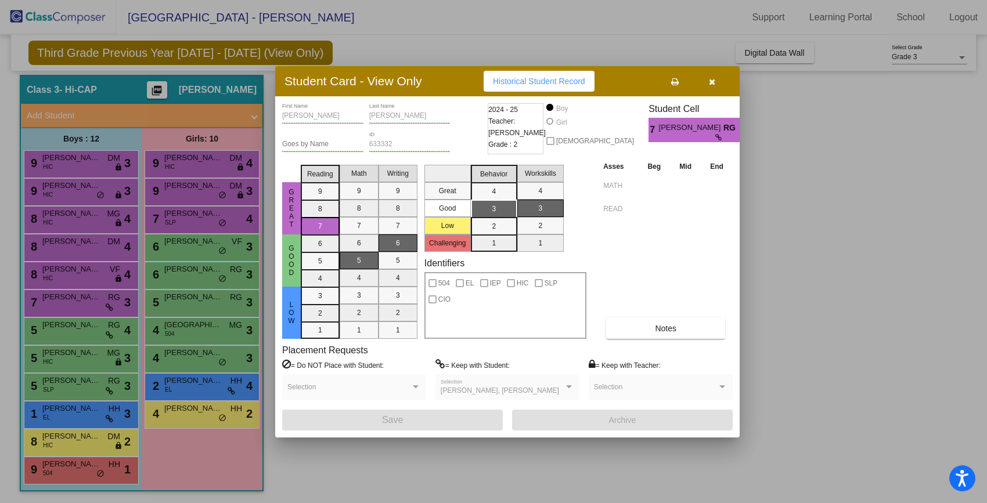
click at [71, 279] on div at bounding box center [493, 251] width 987 height 503
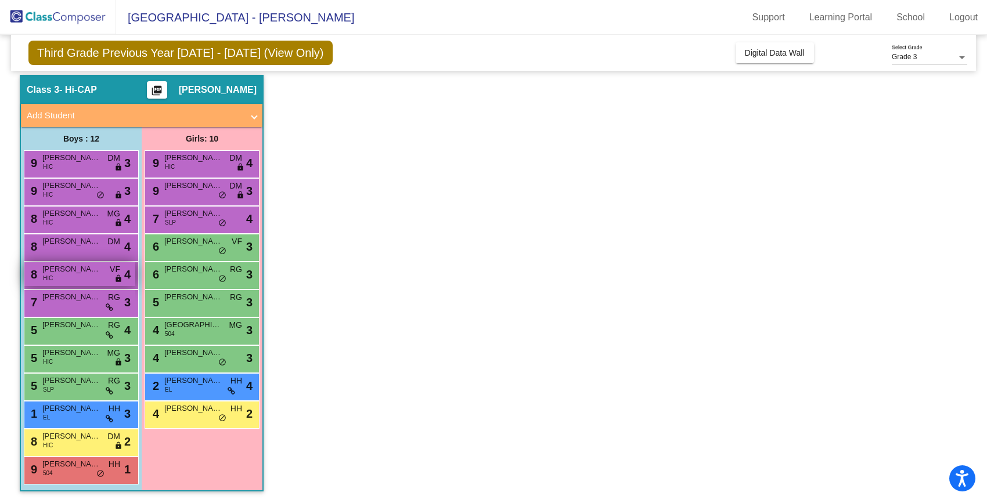
click at [72, 280] on div "8 [PERSON_NAME] HIC VF lock do_not_disturb_alt 4" at bounding box center [79, 274] width 111 height 24
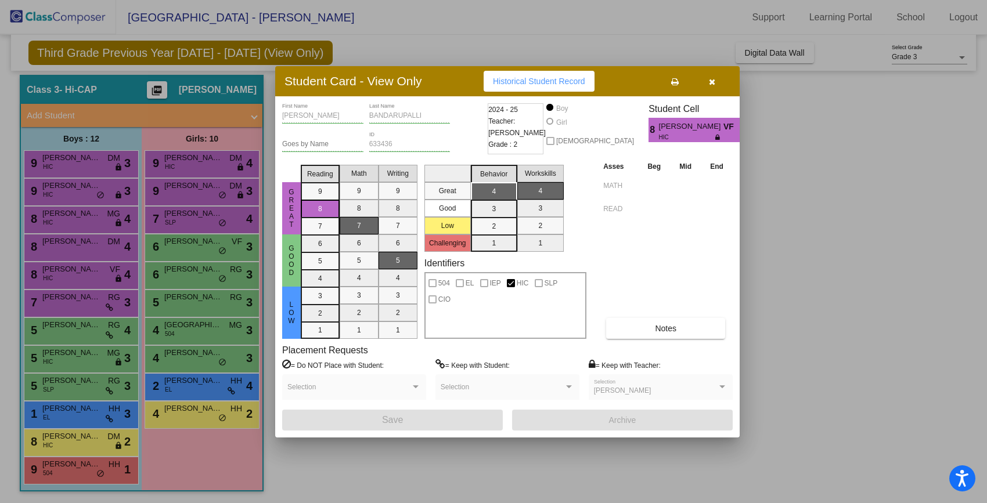
click at [78, 253] on div at bounding box center [493, 251] width 987 height 503
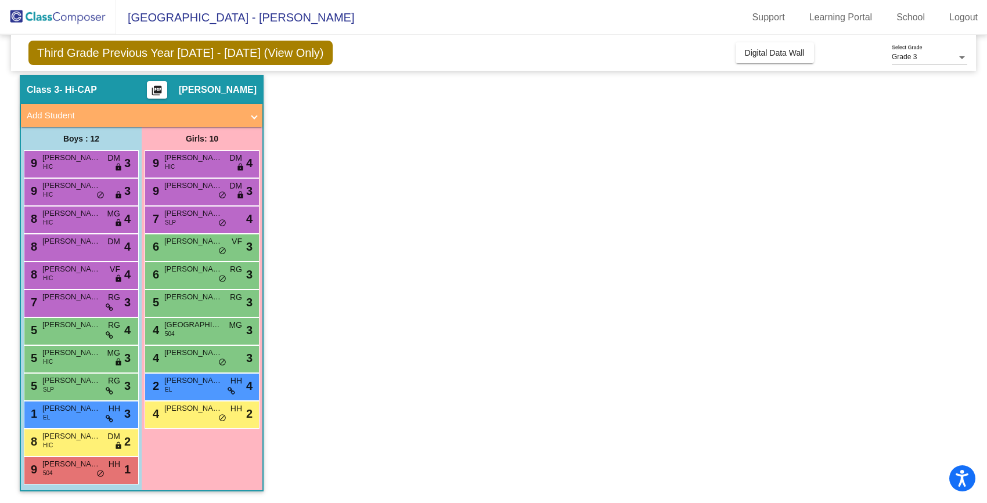
click at [78, 253] on div "8 Moroni [PERSON_NAME] lock do_not_disturb_alt 4" at bounding box center [79, 247] width 111 height 24
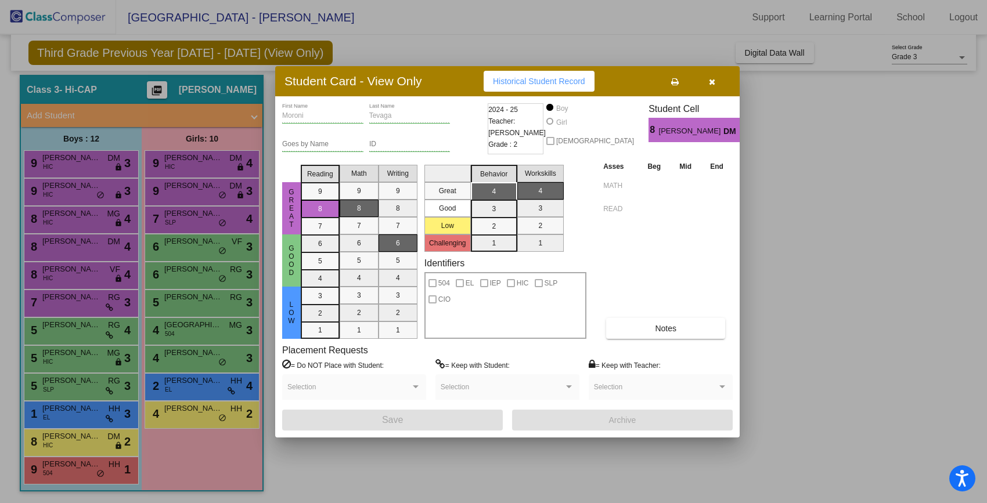
click at [87, 216] on div at bounding box center [493, 251] width 987 height 503
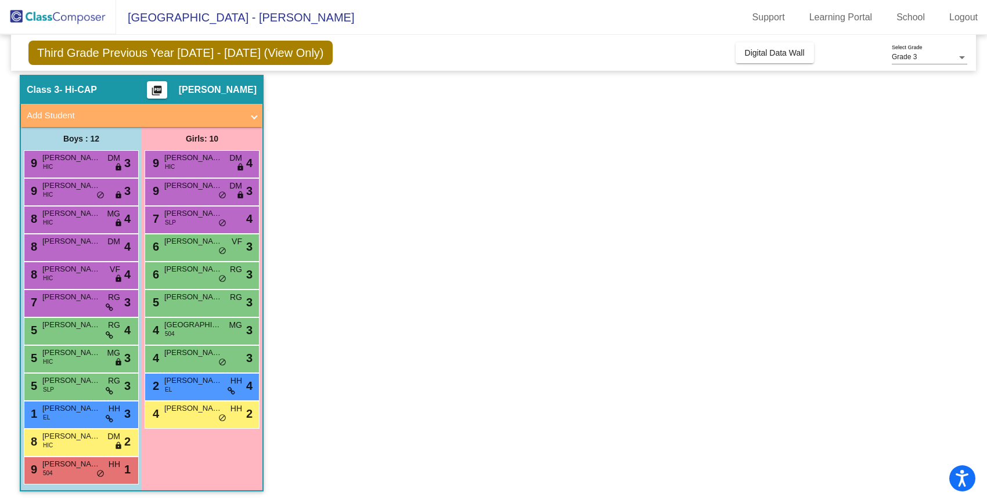
click at [87, 216] on span "[PERSON_NAME]" at bounding box center [71, 214] width 58 height 12
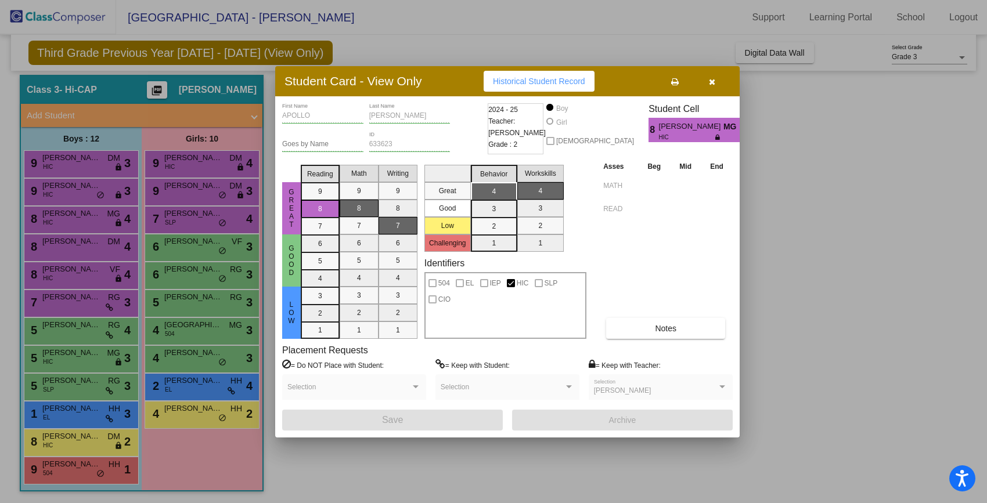
click at [91, 196] on div at bounding box center [493, 251] width 987 height 503
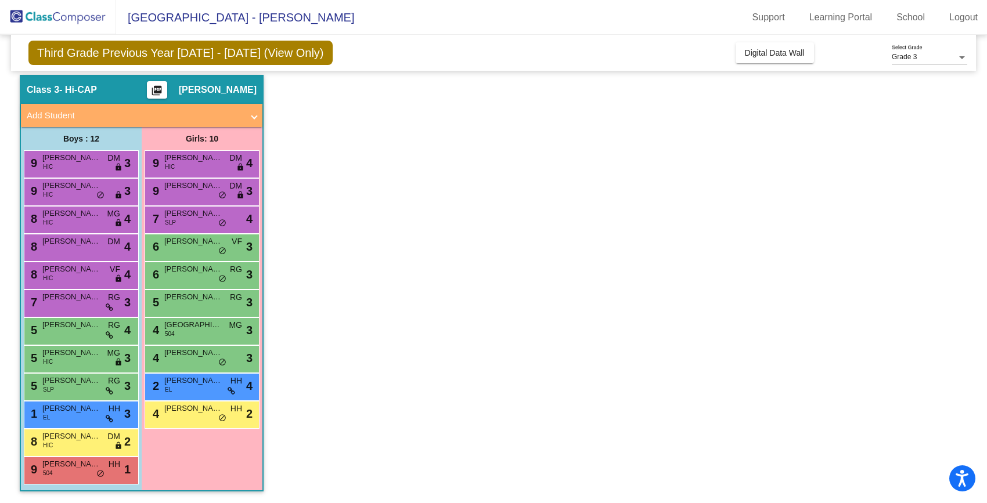
click at [91, 196] on div "9 [PERSON_NAME] HIC lock do_not_disturb_alt 3" at bounding box center [79, 191] width 111 height 24
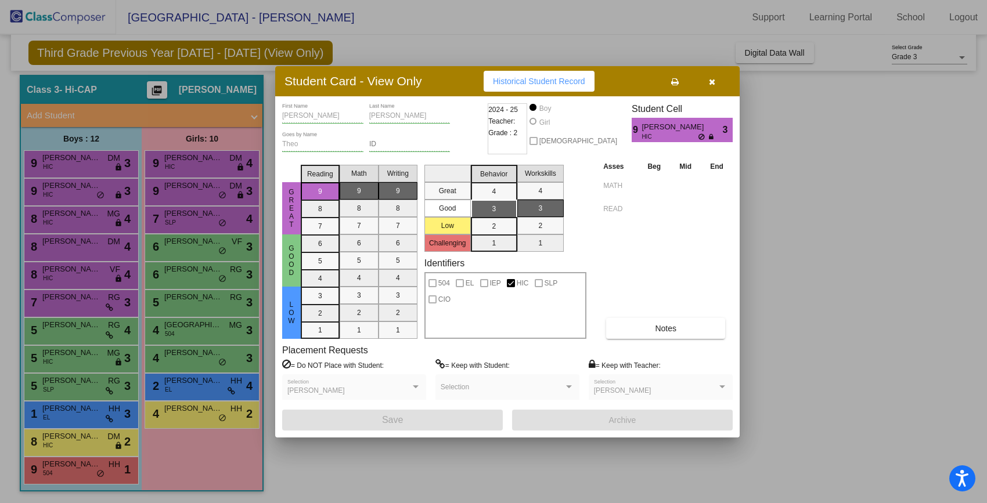
click at [106, 161] on div at bounding box center [493, 251] width 987 height 503
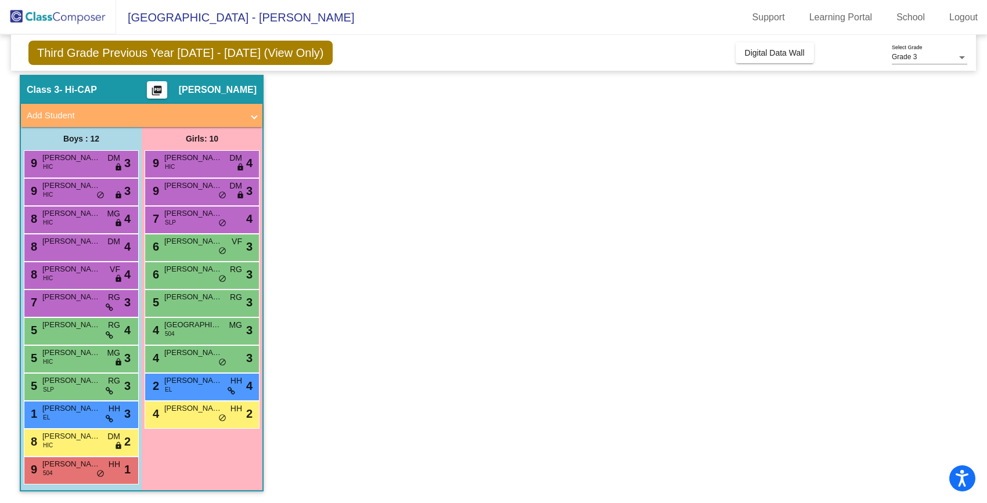
click at [106, 161] on div "9 [PERSON_NAME] HIC DM lock do_not_disturb_alt 3" at bounding box center [79, 163] width 111 height 24
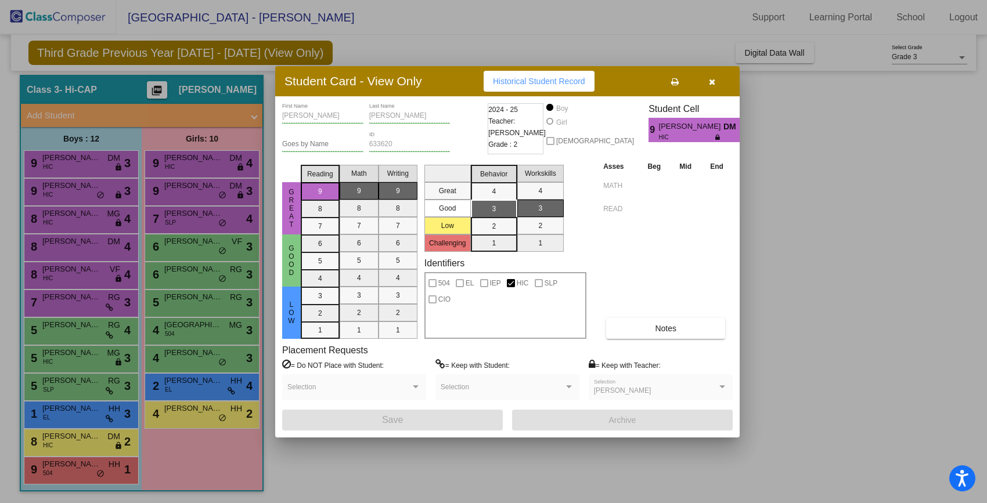
click at [194, 166] on div at bounding box center [493, 251] width 987 height 503
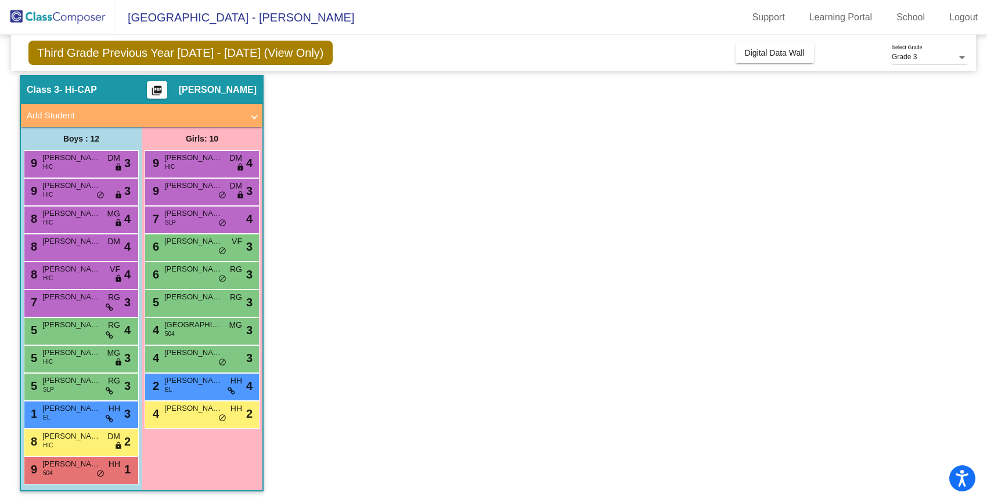
click at [194, 166] on div "9 [PERSON_NAME] HIC DM lock do_not_disturb_alt 4" at bounding box center [201, 163] width 111 height 24
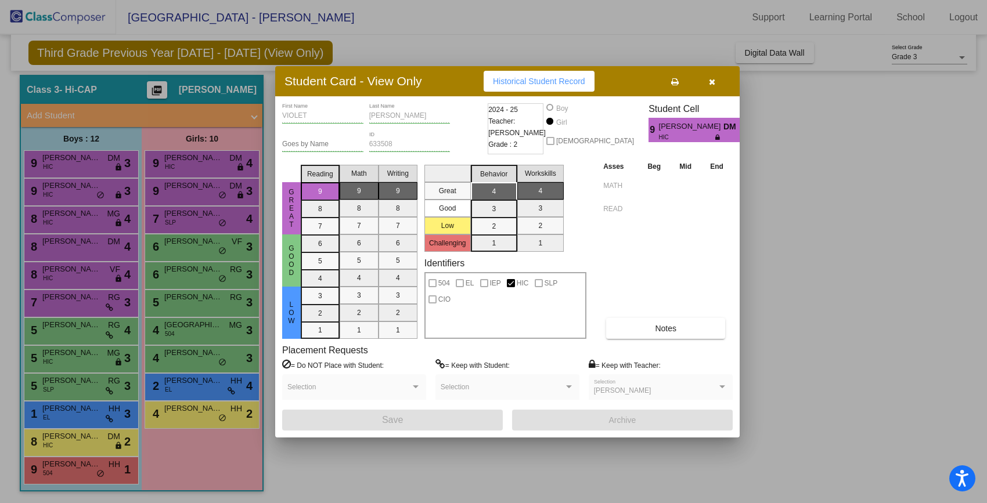
click at [185, 186] on div at bounding box center [493, 251] width 987 height 503
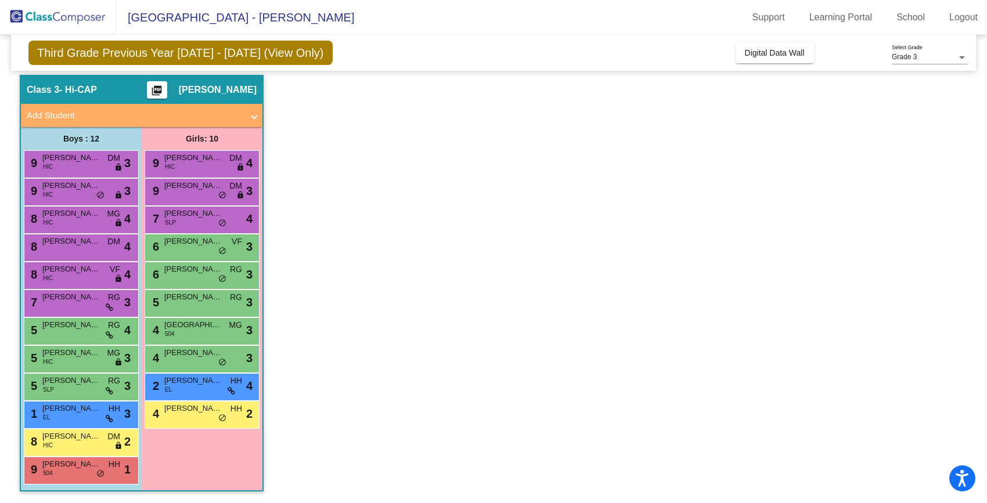
click at [185, 186] on span "[PERSON_NAME]" at bounding box center [193, 186] width 58 height 12
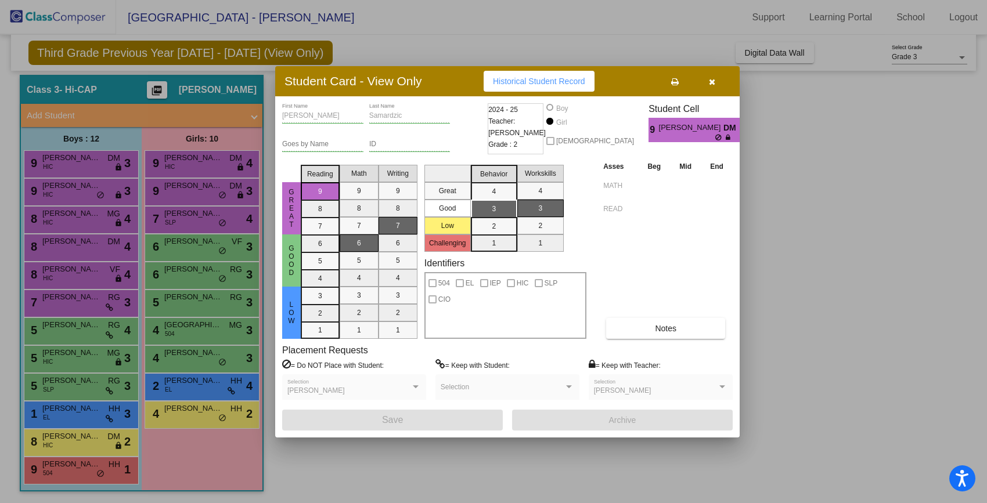
click at [171, 211] on div at bounding box center [493, 251] width 987 height 503
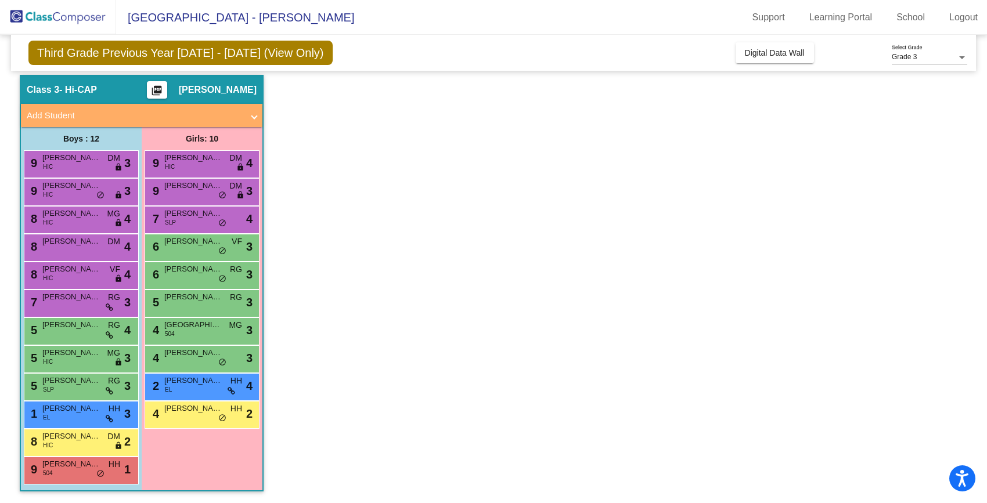
click at [171, 211] on span "[PERSON_NAME]" at bounding box center [193, 214] width 58 height 12
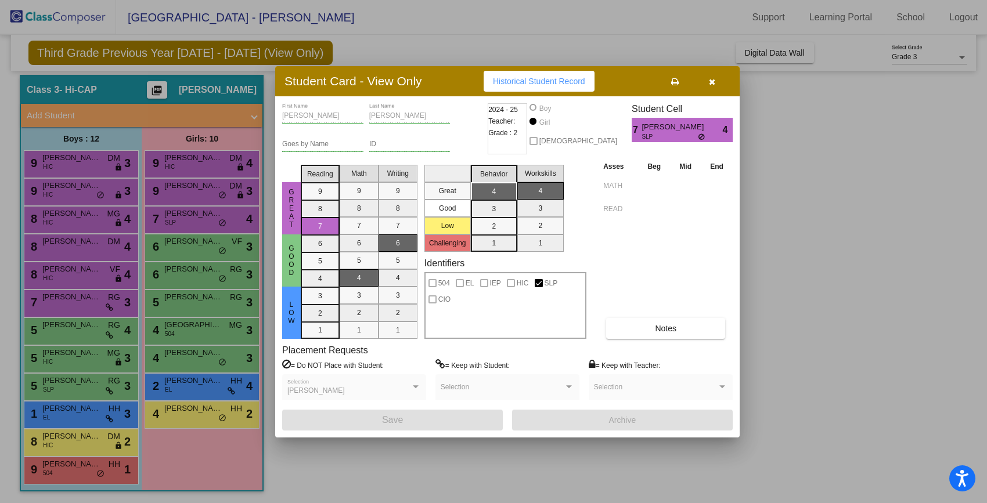
click at [163, 247] on div at bounding box center [493, 251] width 987 height 503
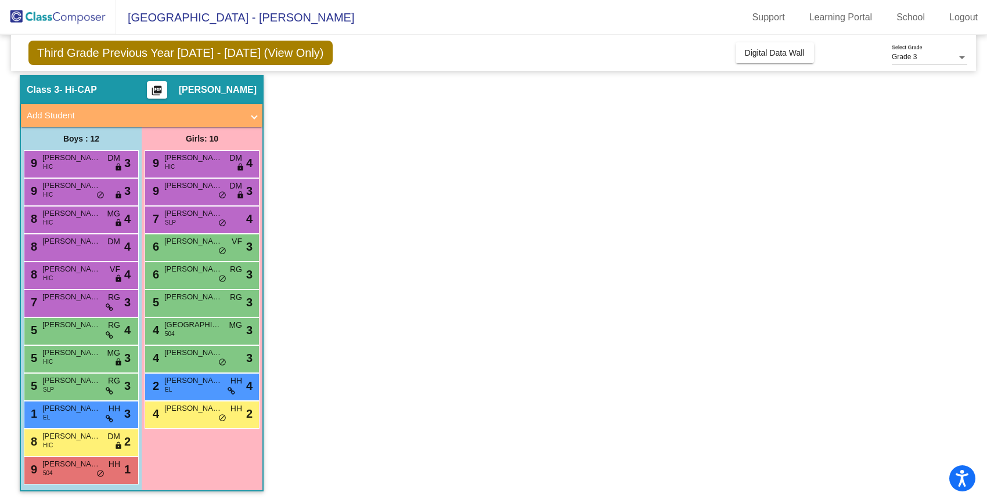
click at [163, 247] on div "6 [PERSON_NAME] [PERSON_NAME] lock do_not_disturb_alt 3" at bounding box center [201, 247] width 111 height 24
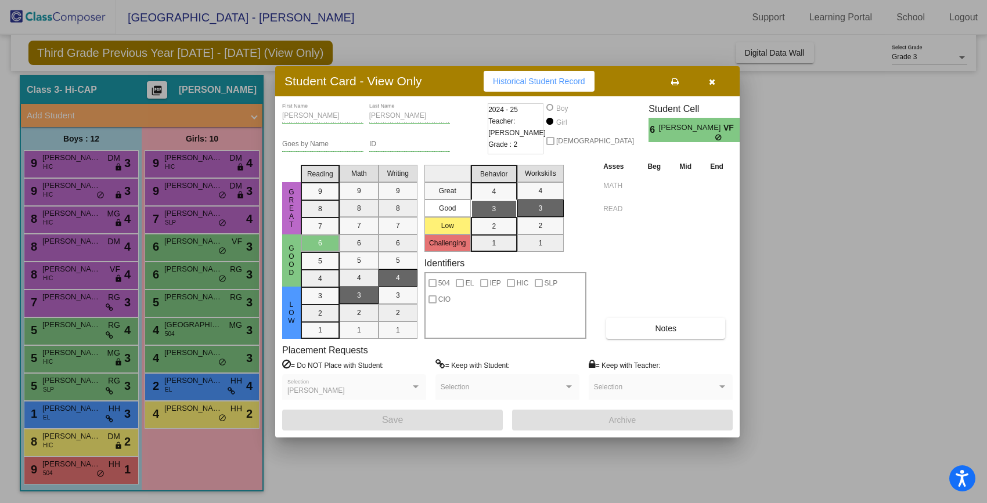
click at [161, 277] on div at bounding box center [493, 251] width 987 height 503
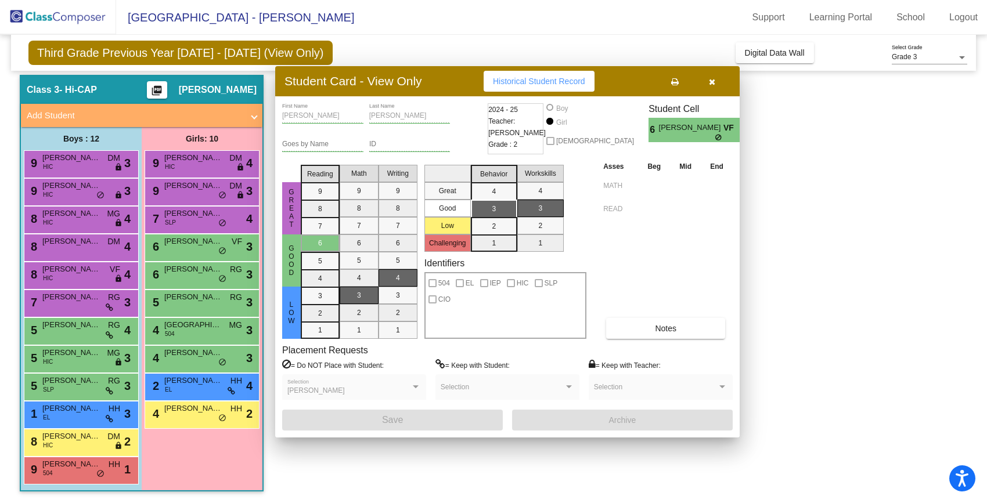
click at [161, 277] on div "6 [PERSON_NAME] RG lock do_not_disturb_alt 3" at bounding box center [201, 274] width 111 height 24
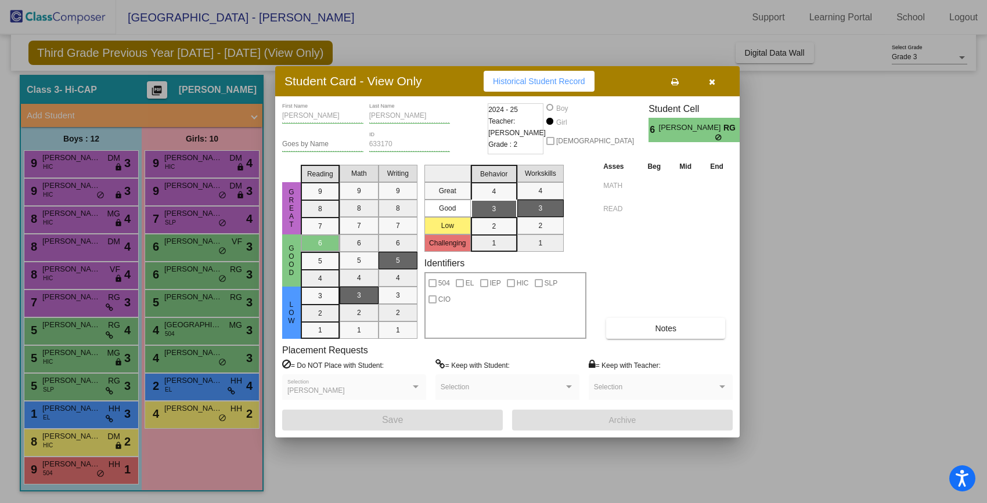
click at [160, 301] on div at bounding box center [493, 251] width 987 height 503
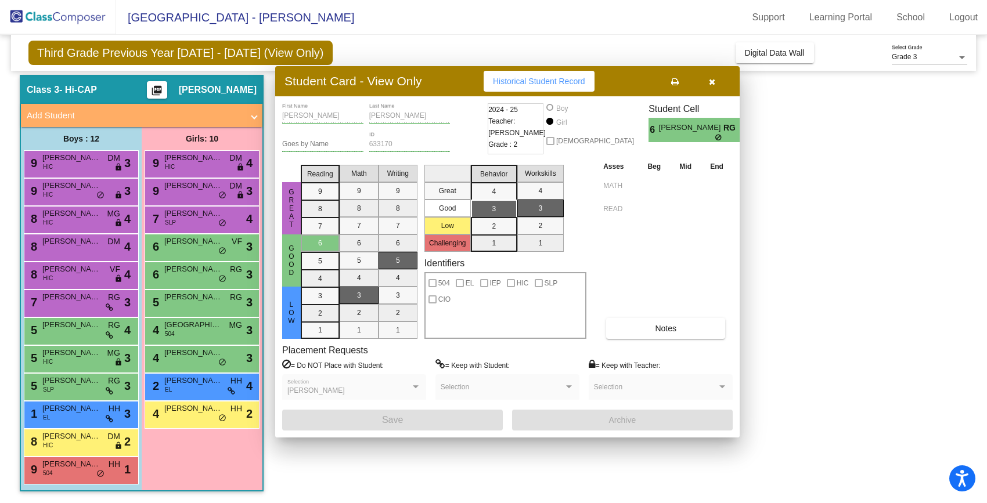
click at [160, 301] on div "5 [PERSON_NAME] RG lock do_not_disturb_alt 3" at bounding box center [201, 302] width 111 height 24
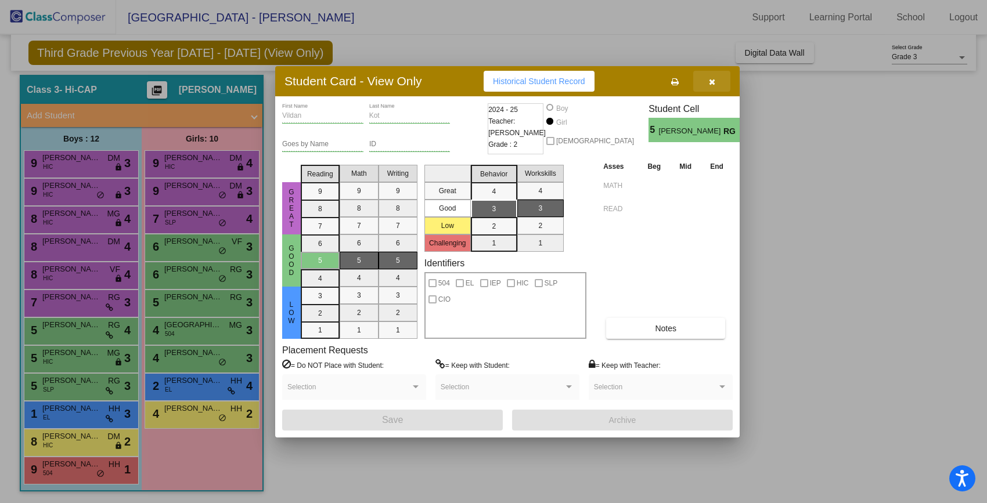
click at [714, 78] on icon "button" at bounding box center [712, 82] width 6 height 8
